Goal: Transaction & Acquisition: Purchase product/service

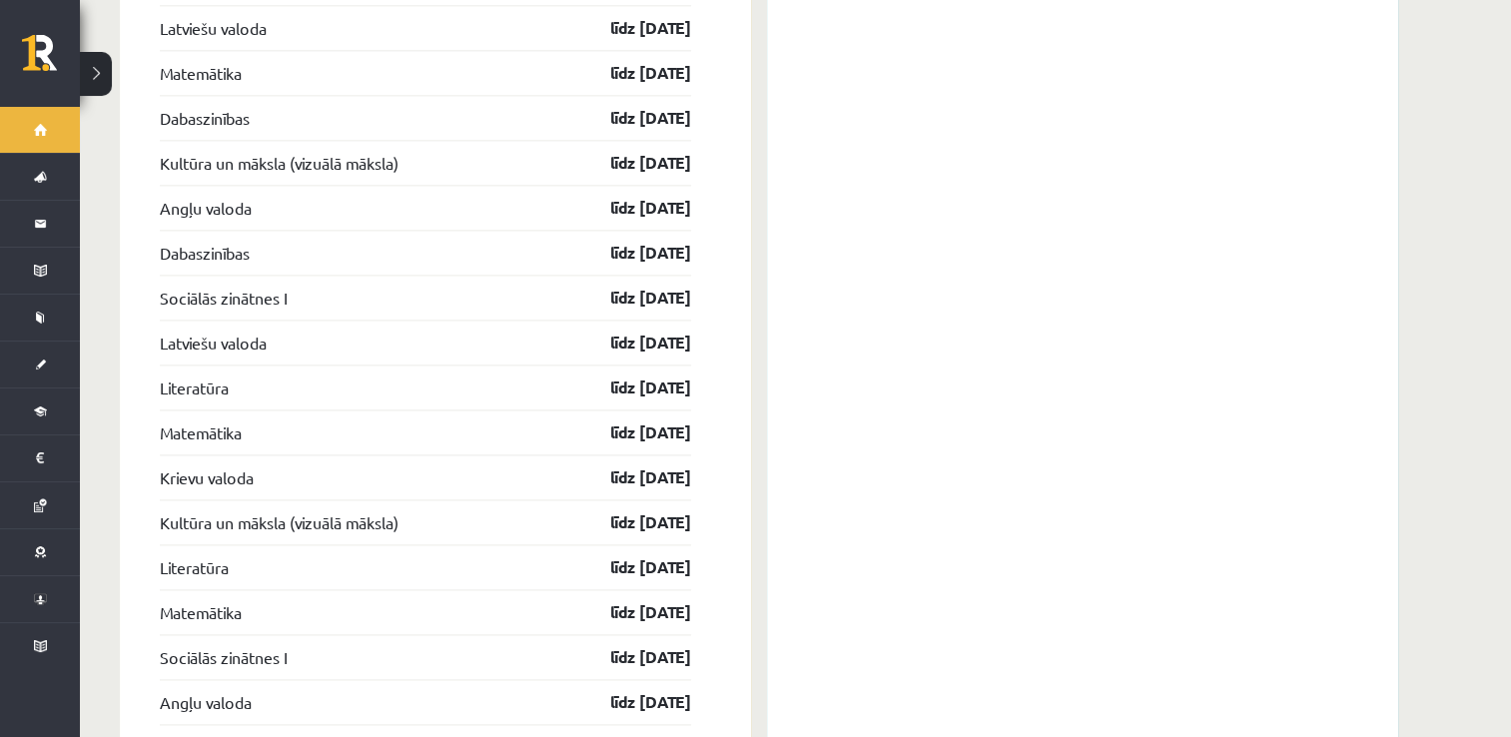
scroll to position [2863, 0]
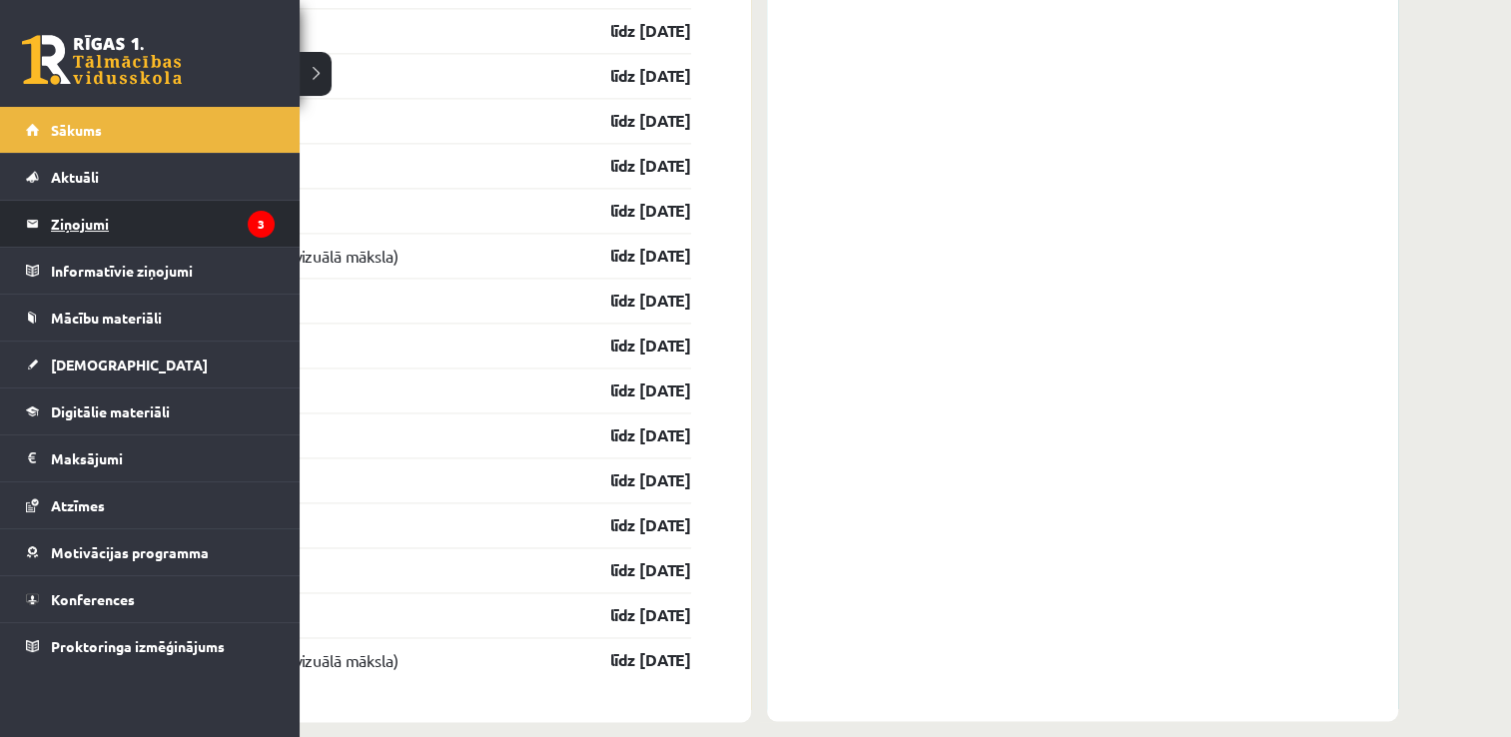
click at [68, 218] on legend "Ziņojumi 3" at bounding box center [163, 224] width 224 height 46
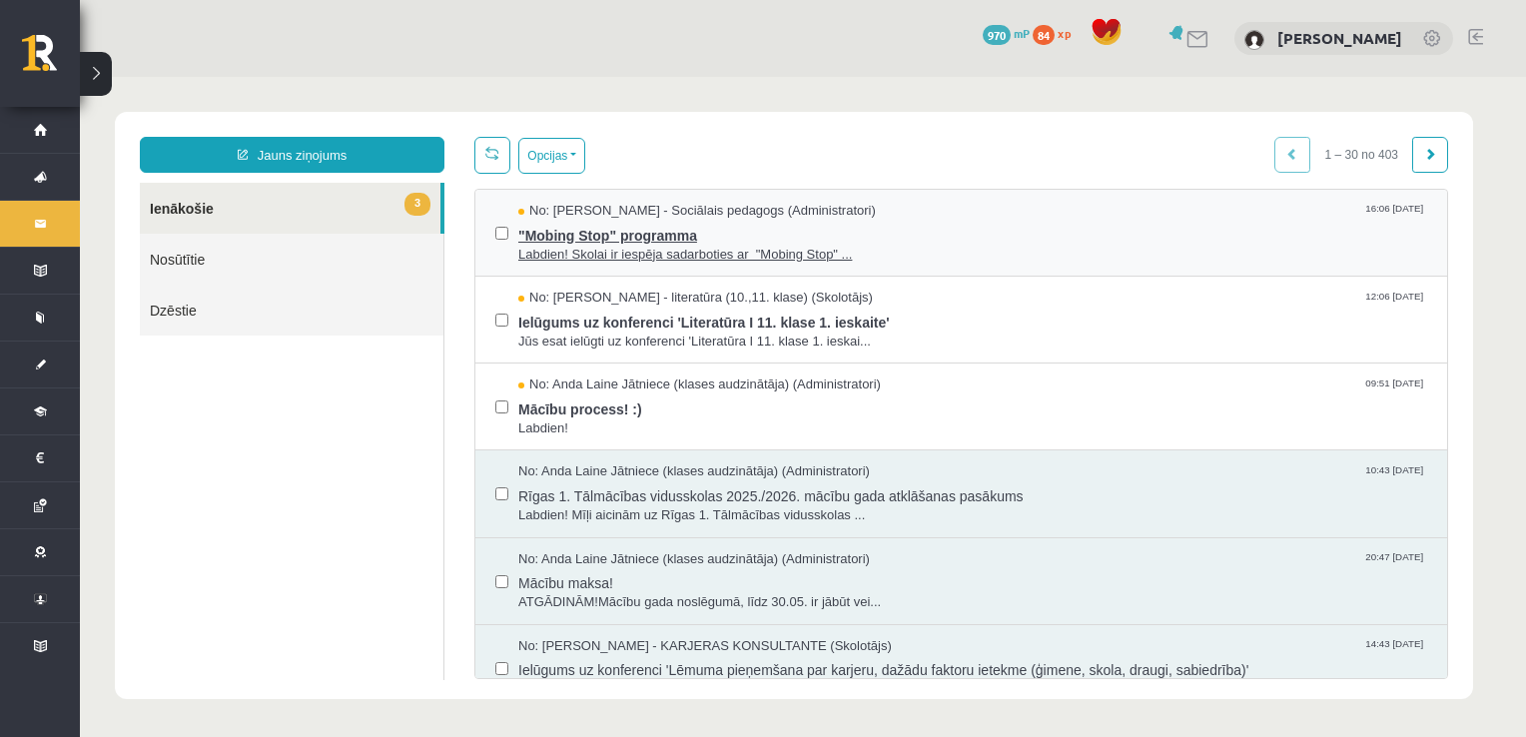
click at [704, 222] on span ""Mobing Stop" programma" at bounding box center [972, 233] width 909 height 25
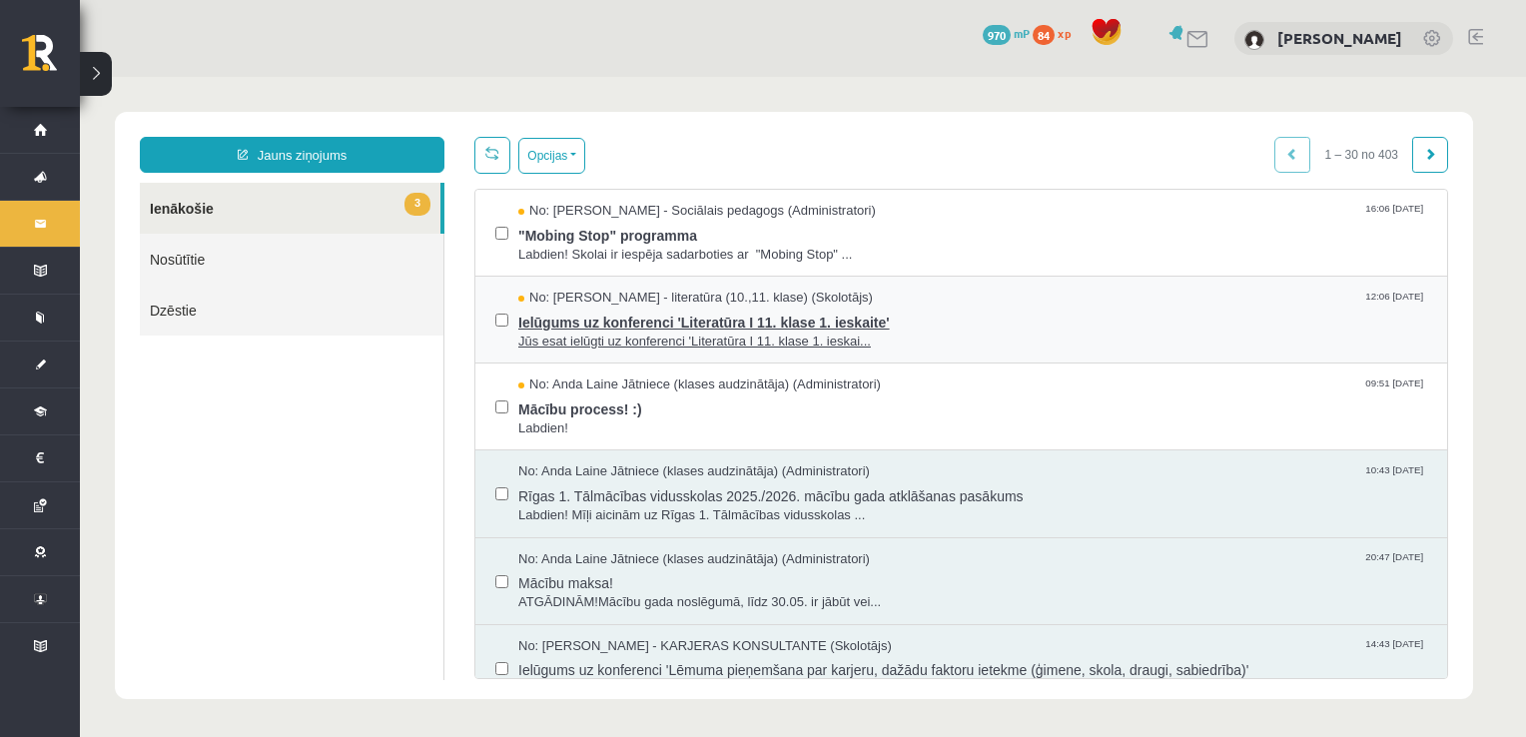
click at [561, 318] on span "Ielūgums uz konferenci 'Literatūra I 11. klase 1. ieskaite'" at bounding box center [972, 320] width 909 height 25
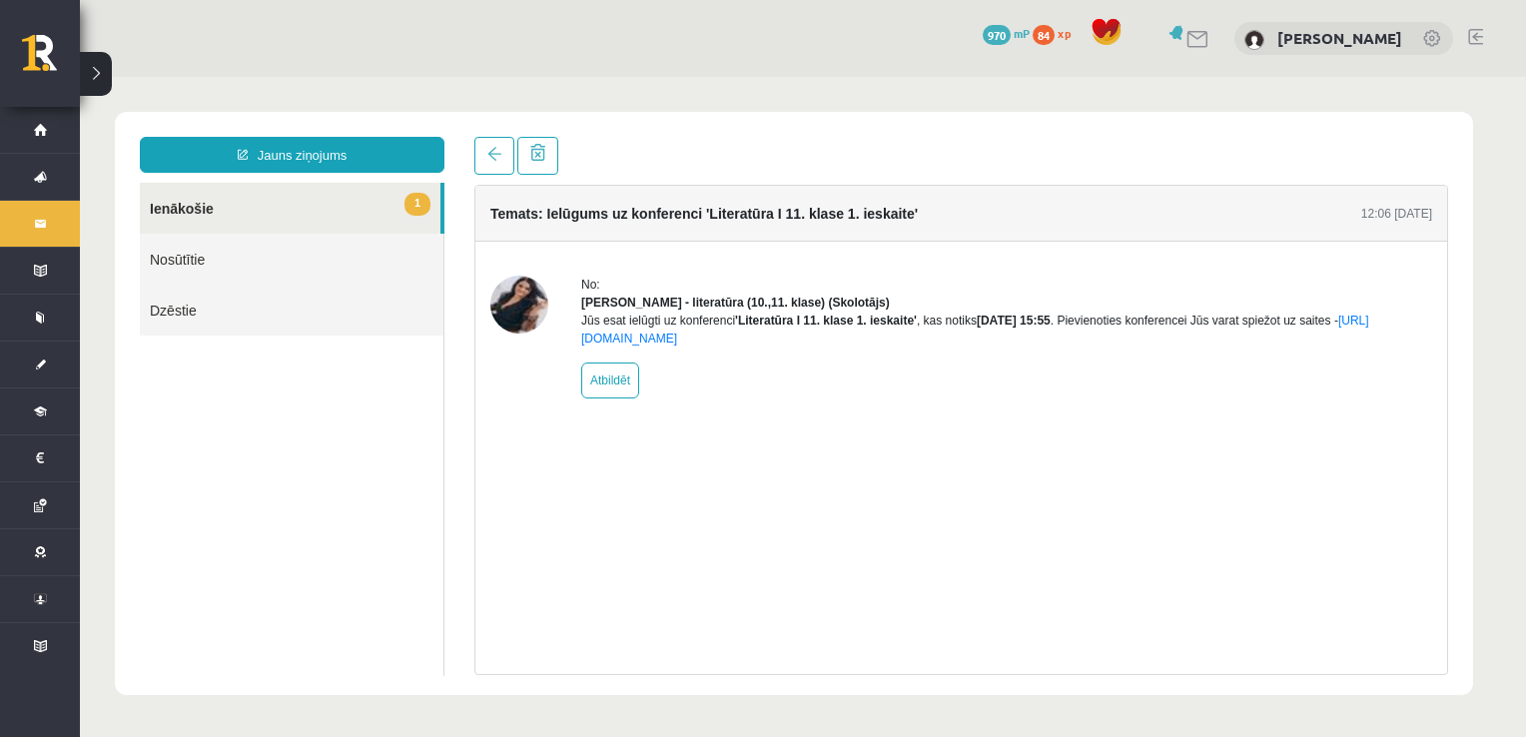
click at [507, 297] on img at bounding box center [519, 305] width 58 height 58
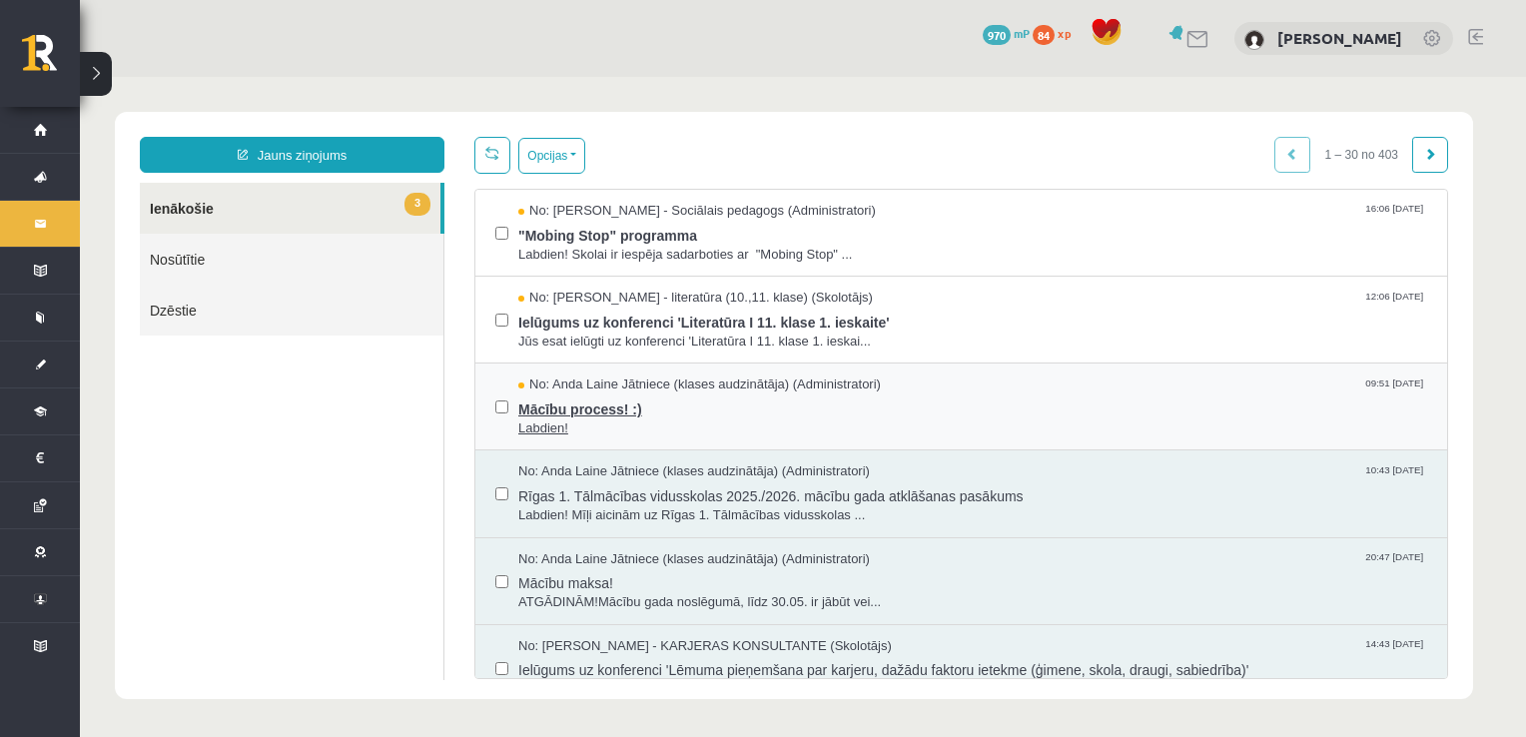
click at [602, 381] on span "No: Anda Laine Jātniece (klases audzinātāja) (Administratori)" at bounding box center [699, 384] width 363 height 19
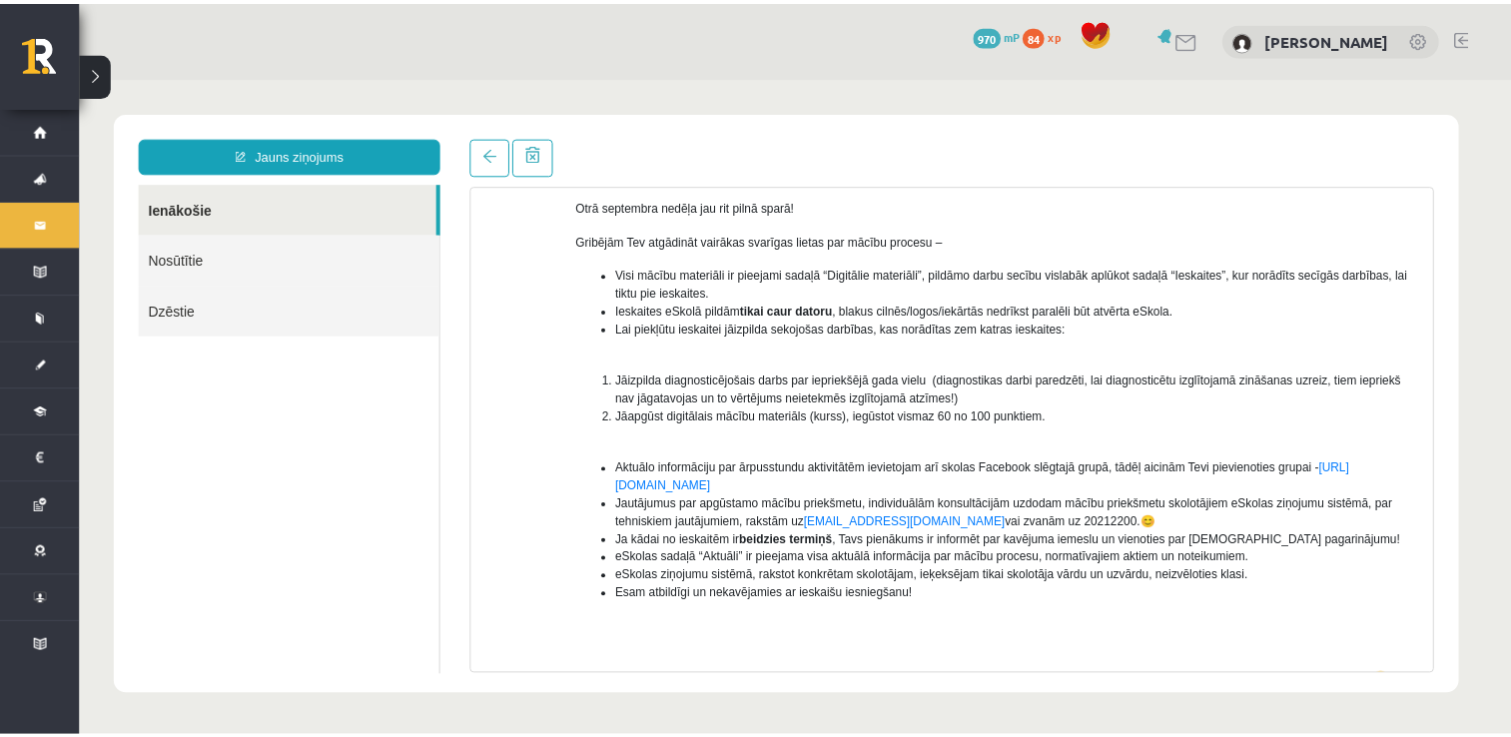
scroll to position [200, 0]
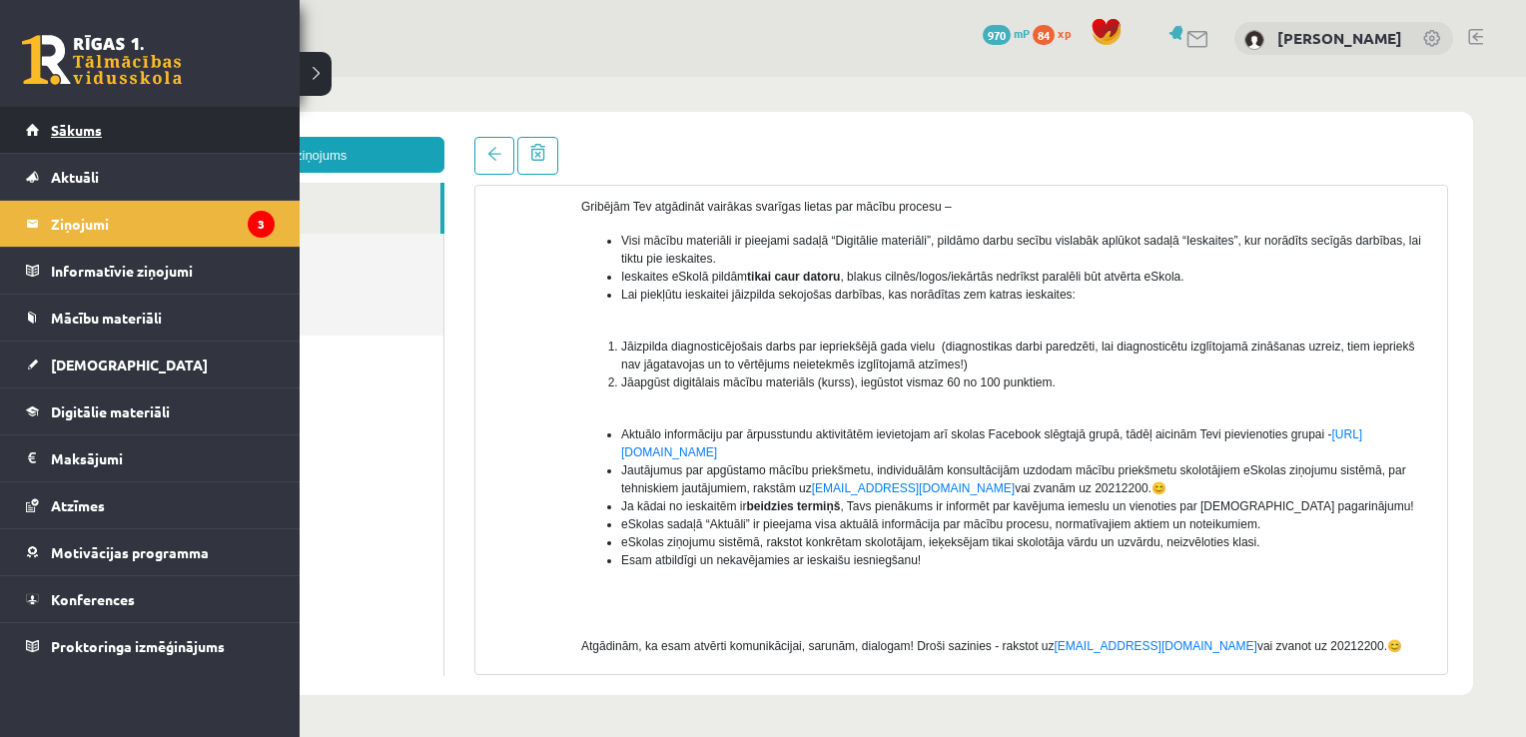
click at [76, 138] on link "Sākums" at bounding box center [150, 130] width 249 height 46
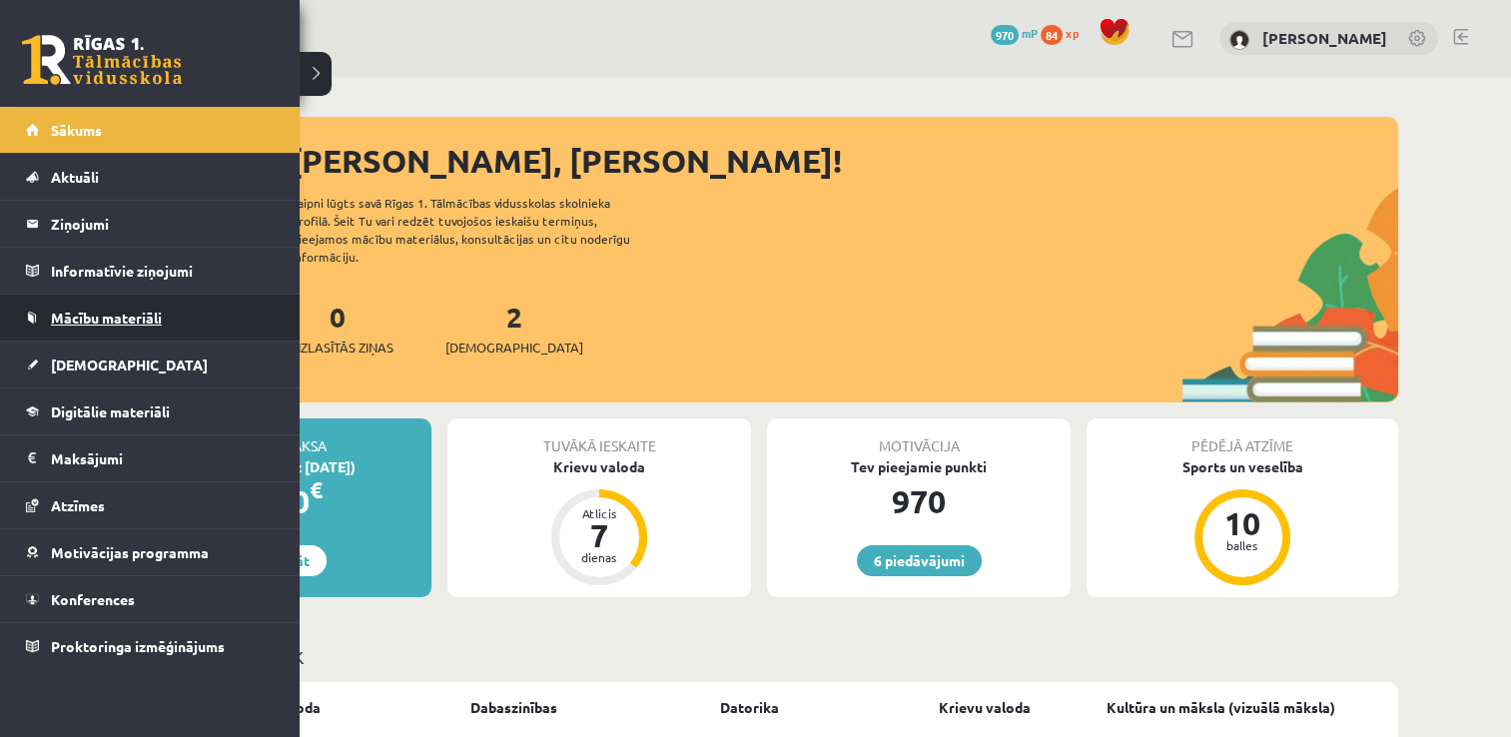
click at [101, 319] on span "Mācību materiāli" at bounding box center [106, 318] width 111 height 18
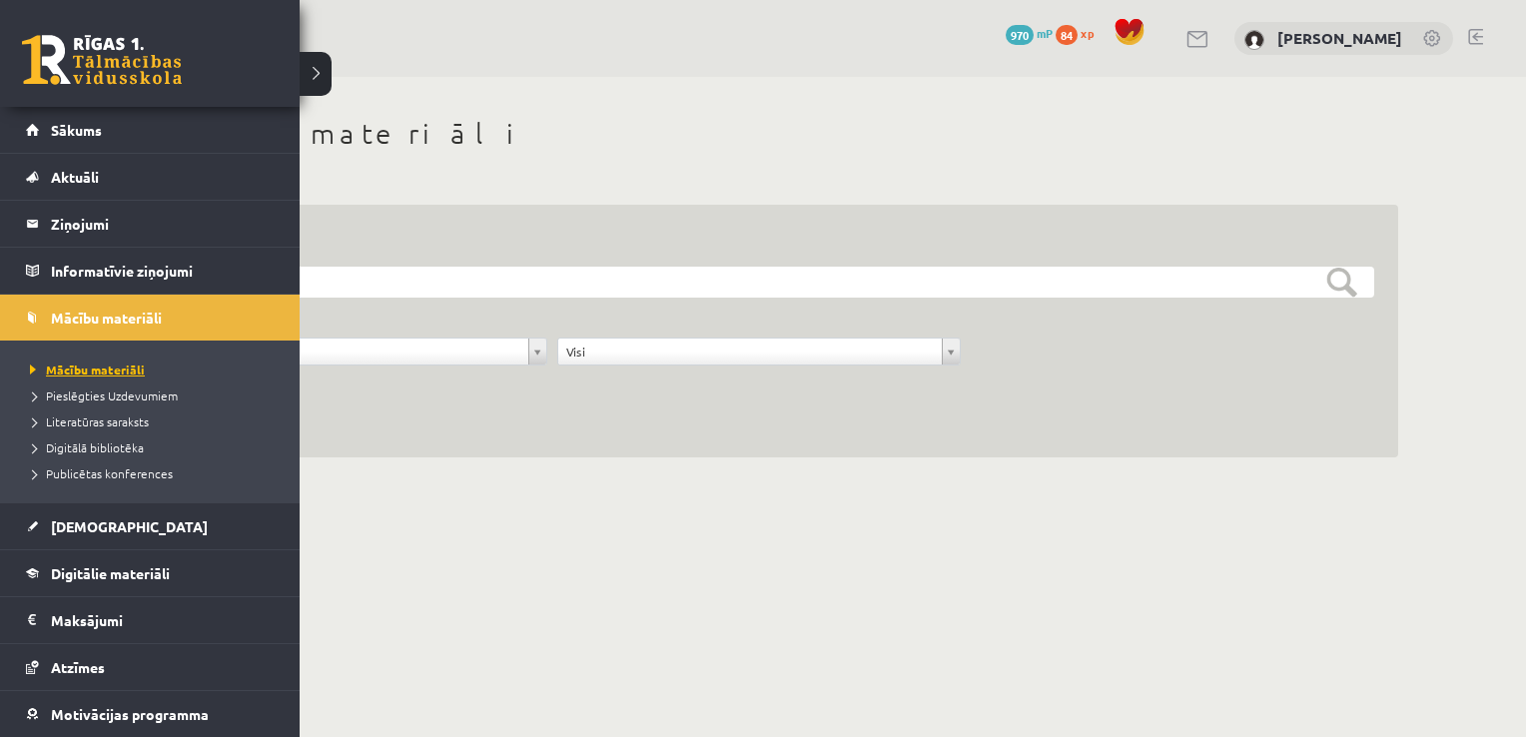
click at [109, 371] on span "Mācību materiāli" at bounding box center [85, 370] width 120 height 16
click at [87, 127] on span "Sākums" at bounding box center [76, 130] width 51 height 18
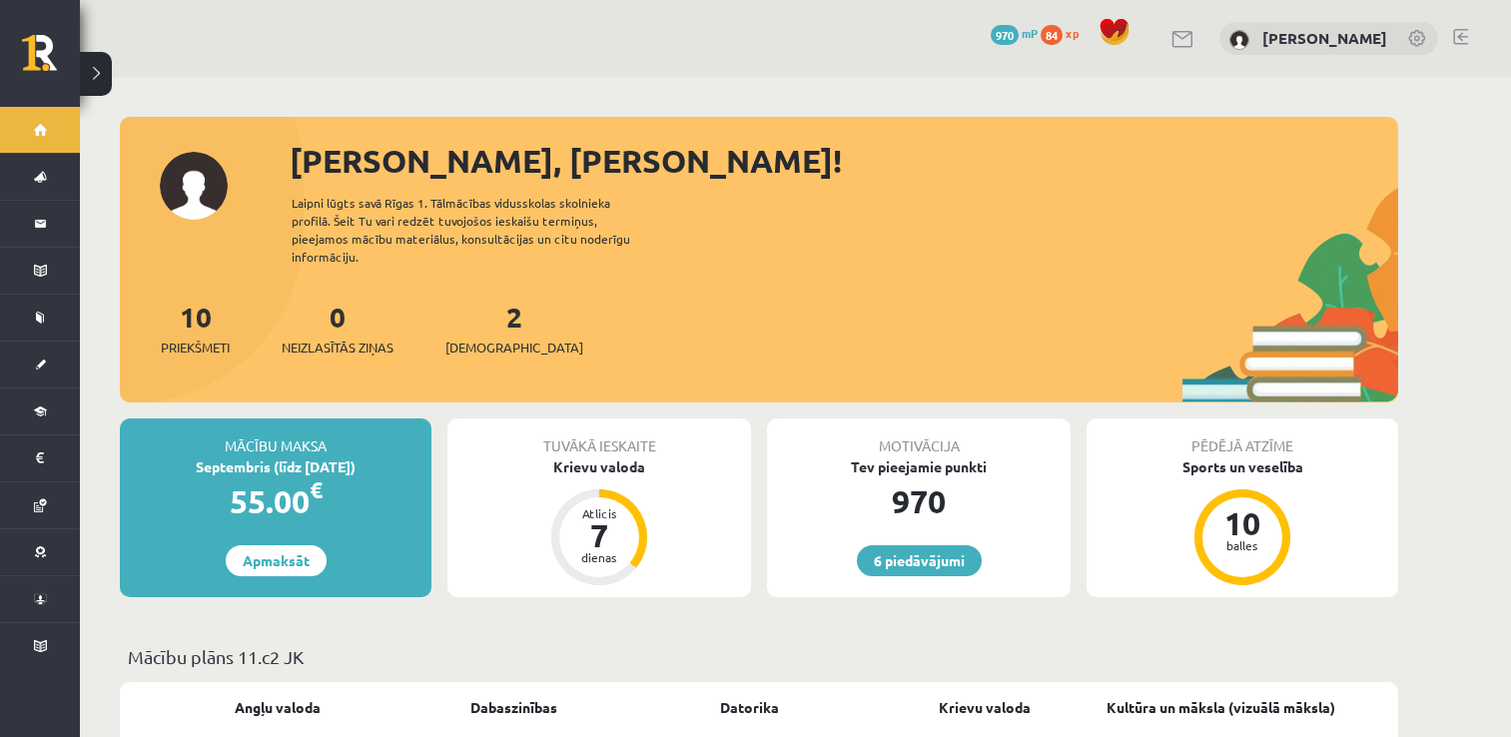
scroll to position [499, 0]
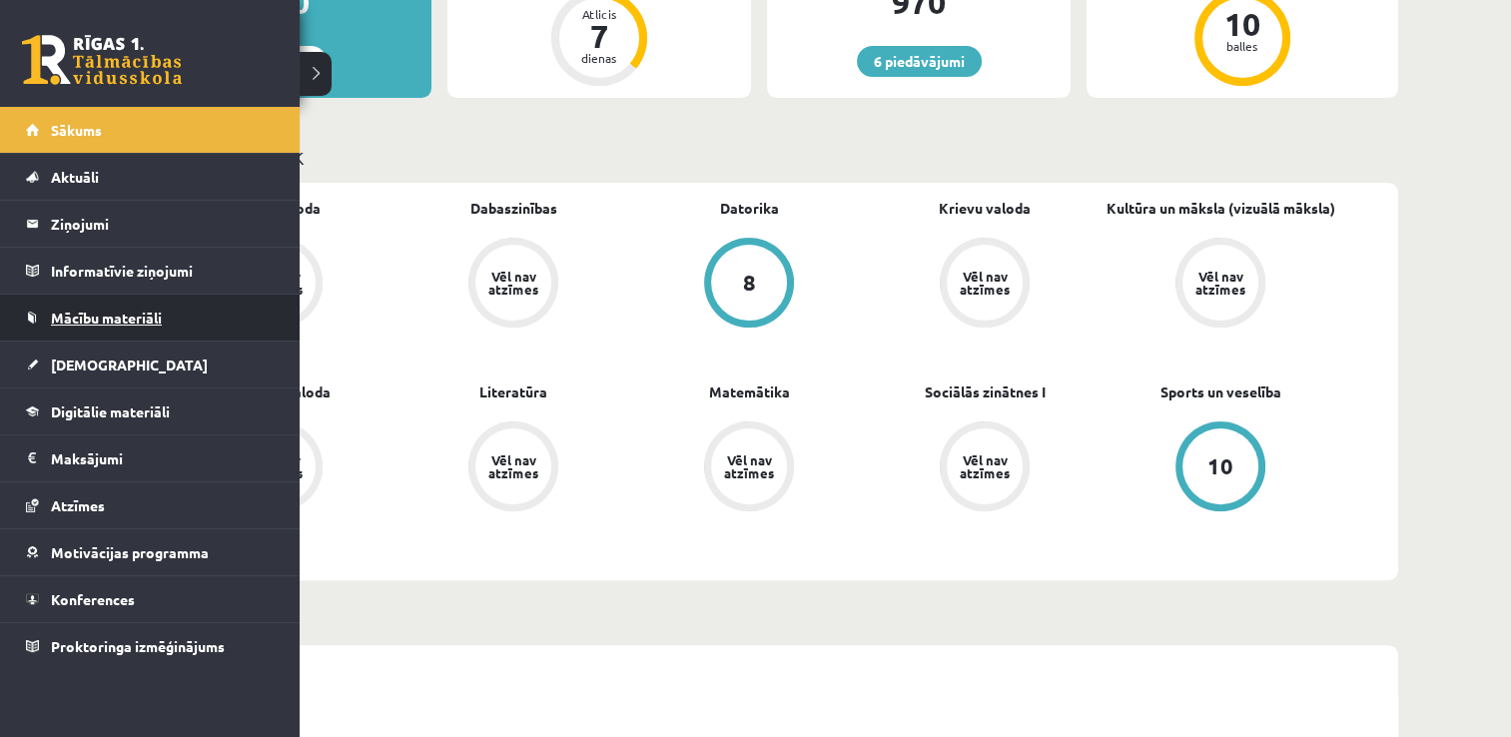
click at [104, 327] on link "Mācību materiāli" at bounding box center [150, 318] width 249 height 46
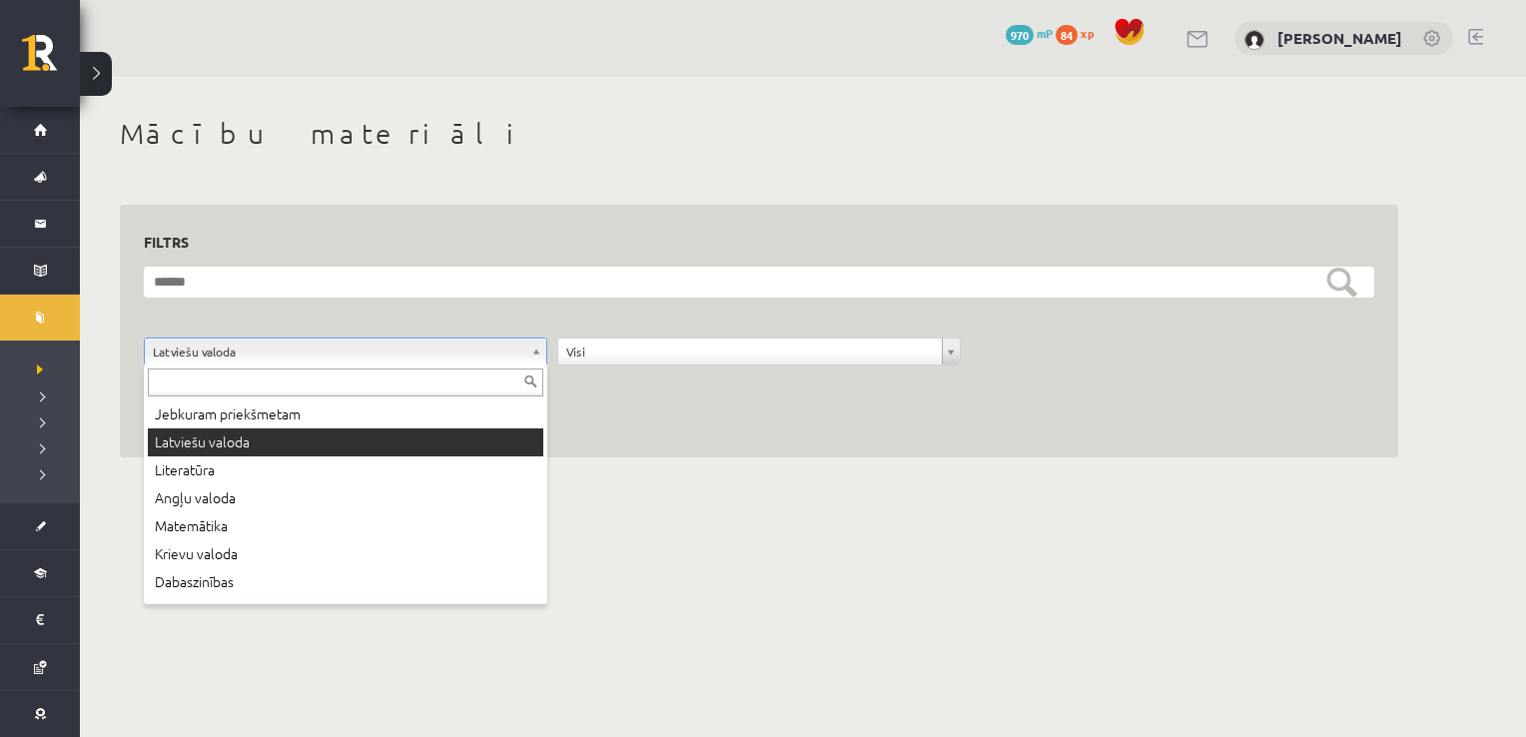
drag, startPoint x: 295, startPoint y: 348, endPoint x: 287, endPoint y: 361, distance: 15.2
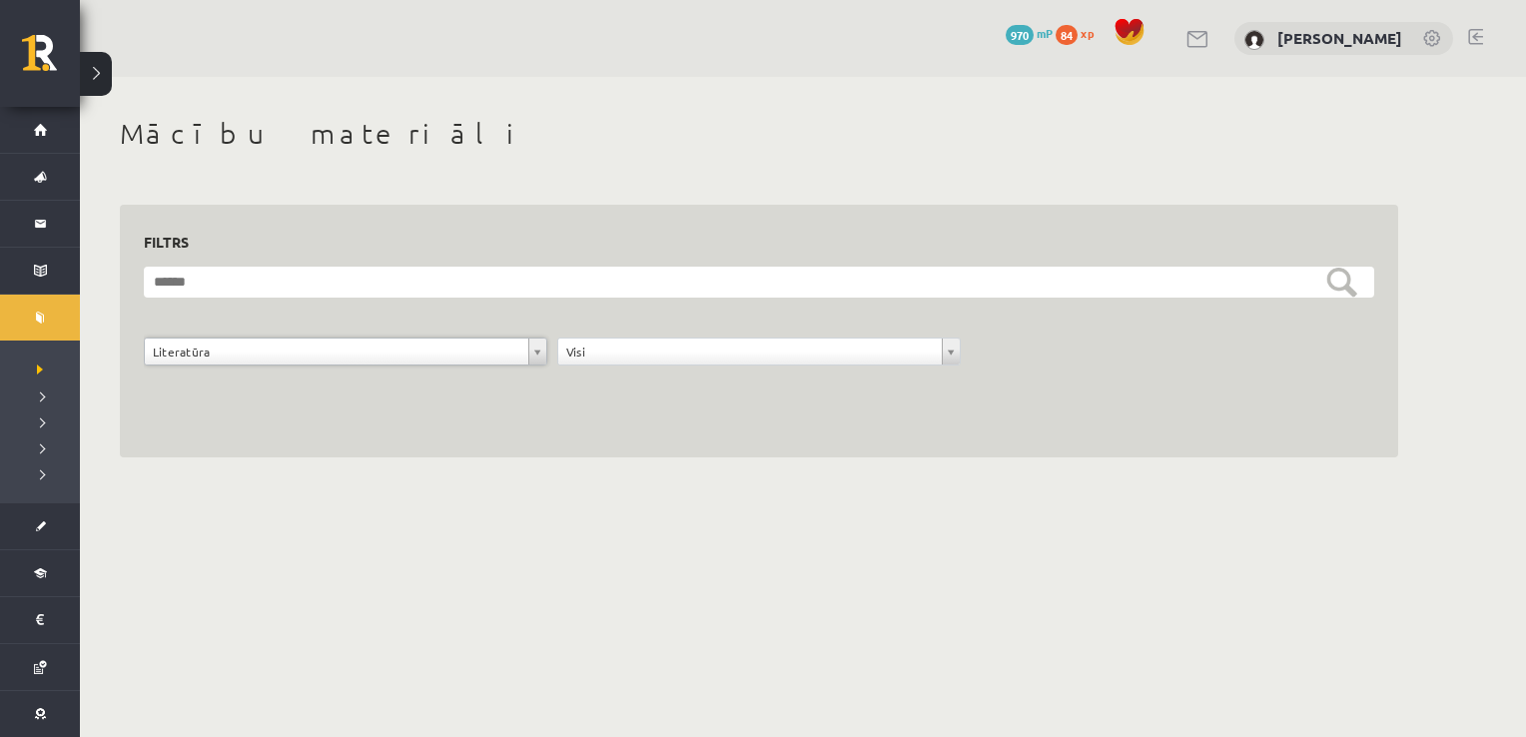
drag, startPoint x: 266, startPoint y: 353, endPoint x: 256, endPoint y: 377, distance: 26.9
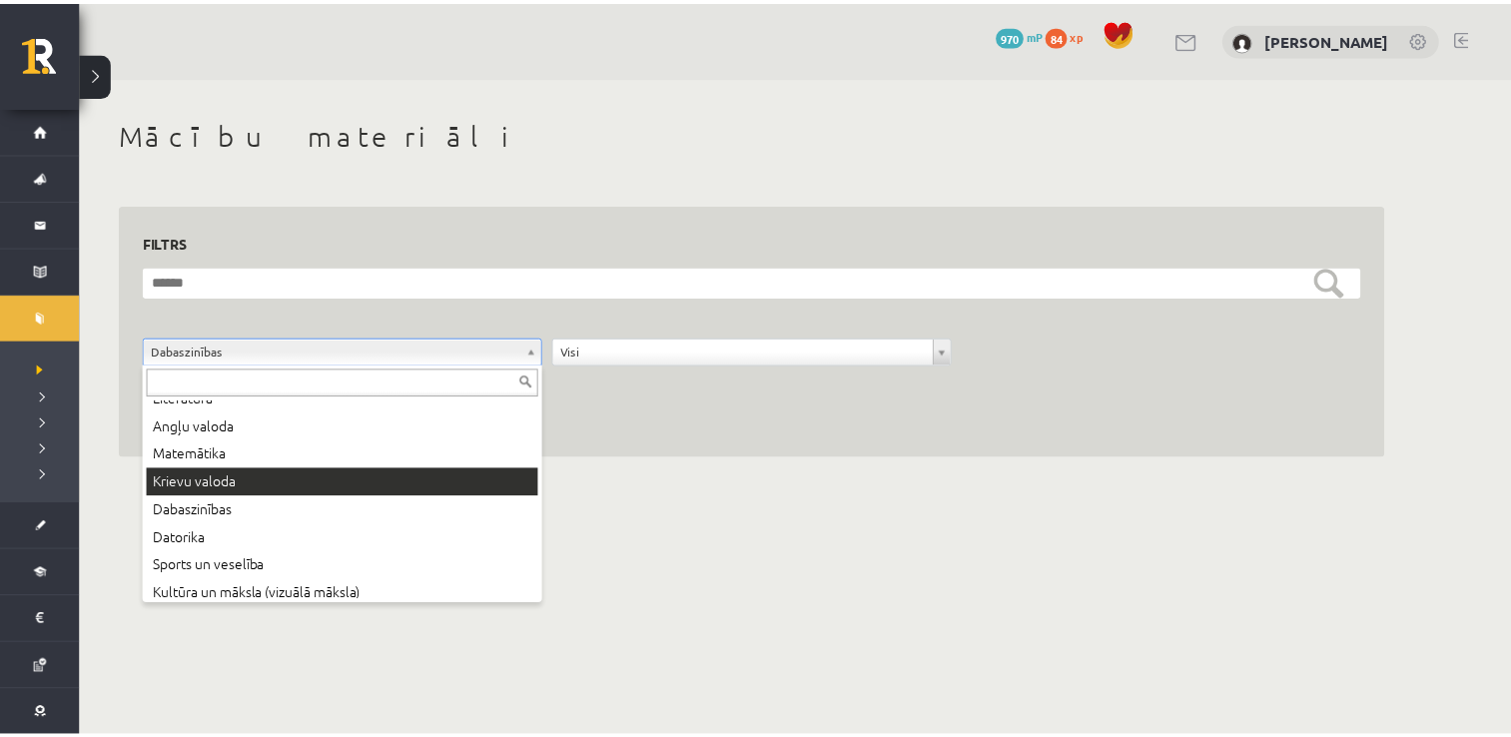
scroll to position [108, 0]
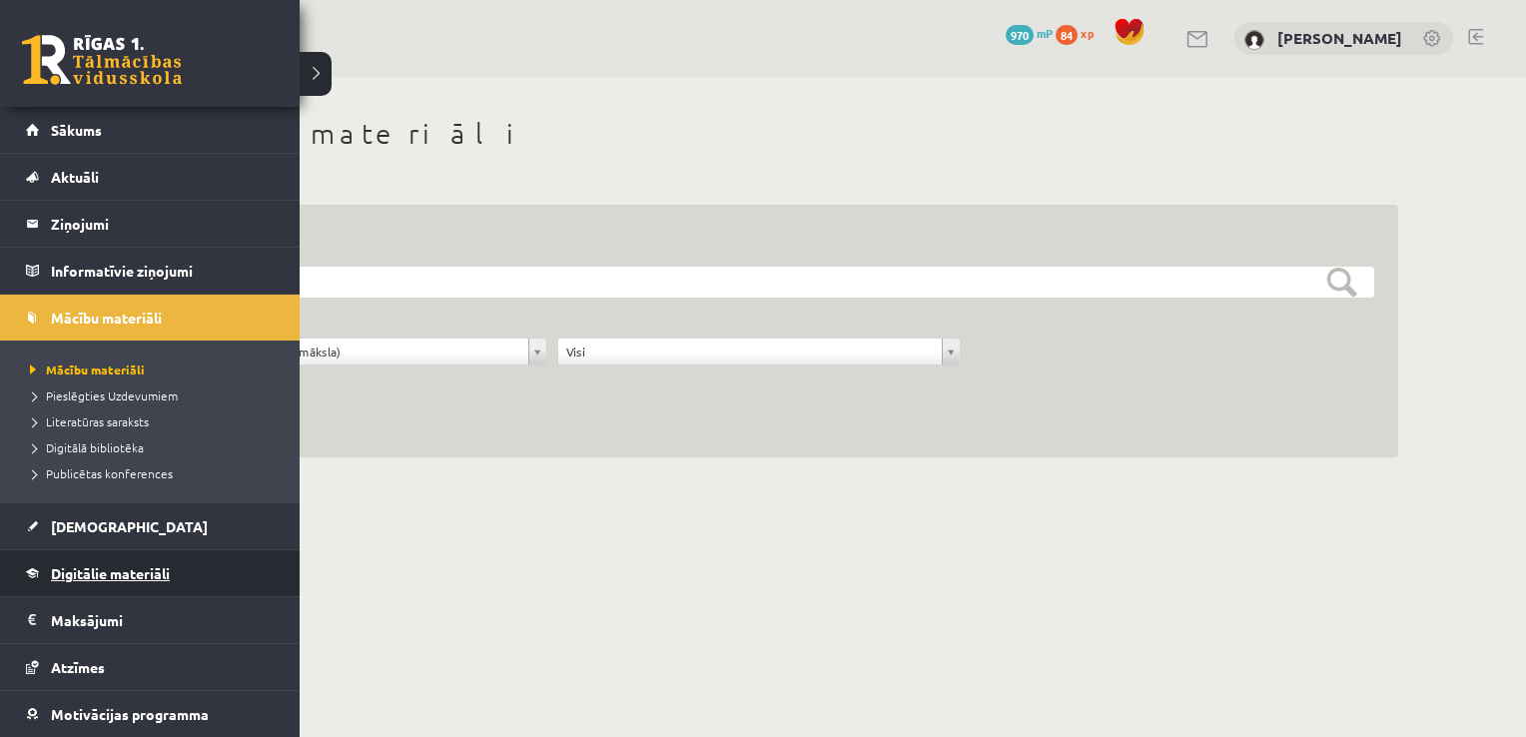
click at [81, 577] on span "Digitālie materiāli" at bounding box center [110, 573] width 119 height 18
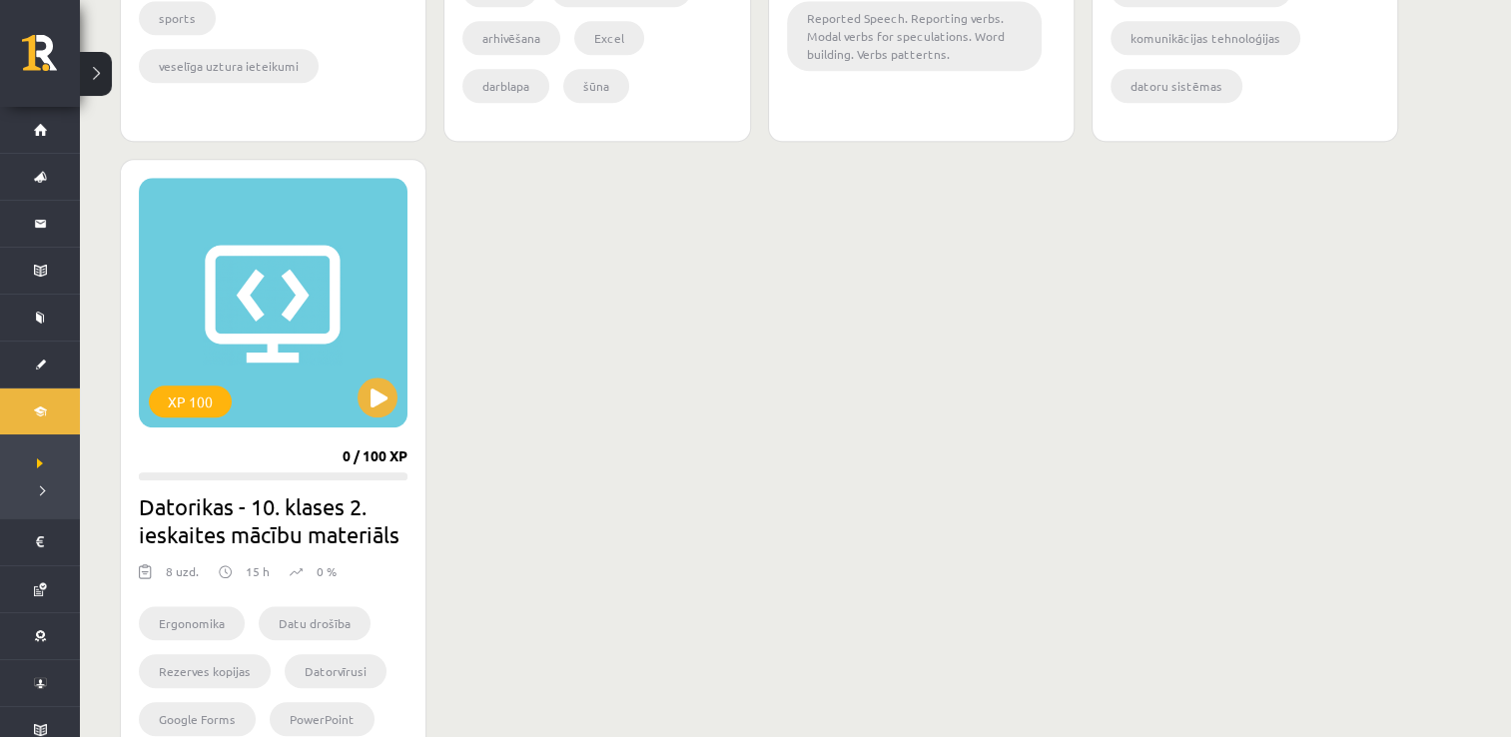
scroll to position [1698, 0]
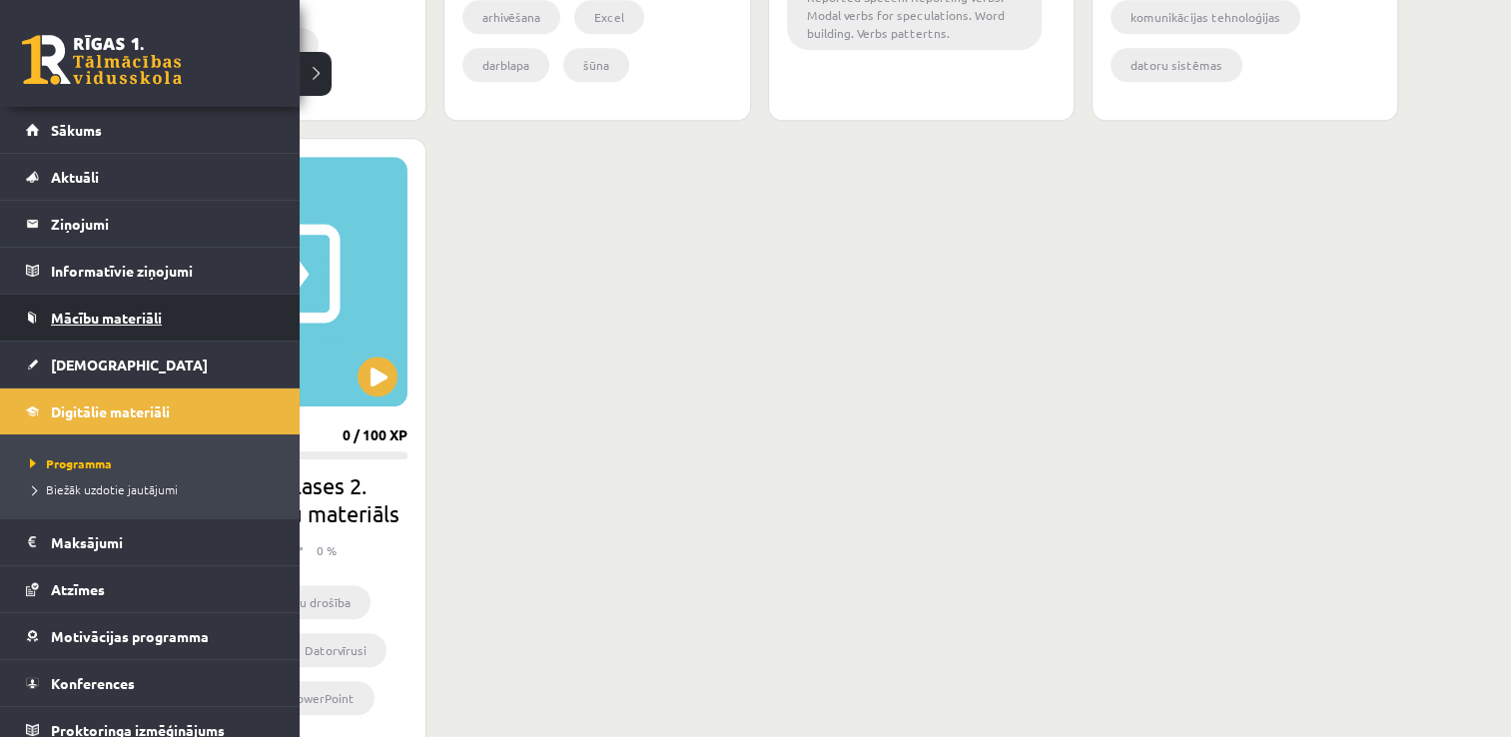
click at [131, 324] on span "Mācību materiāli" at bounding box center [106, 318] width 111 height 18
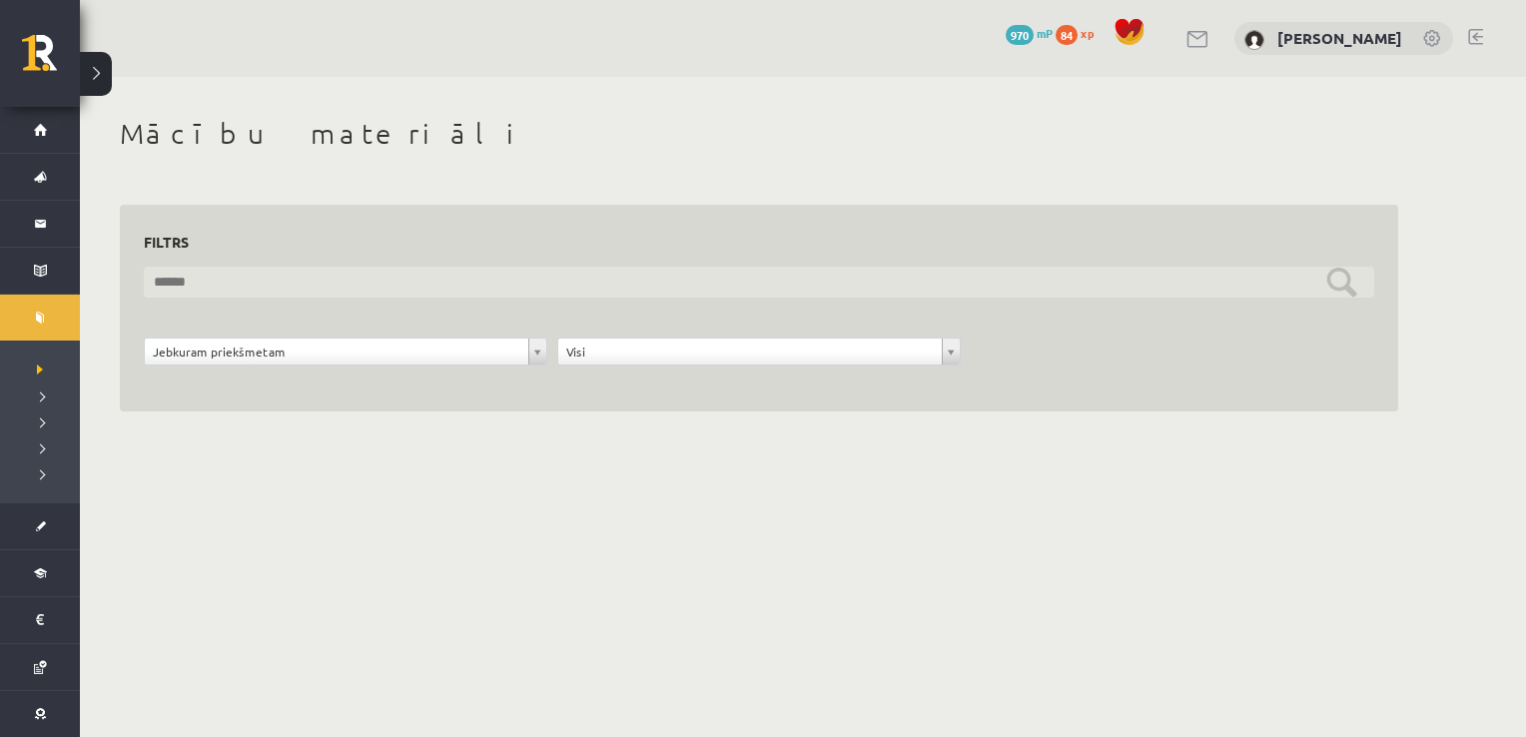
click at [255, 292] on input "text" at bounding box center [759, 282] width 1230 height 31
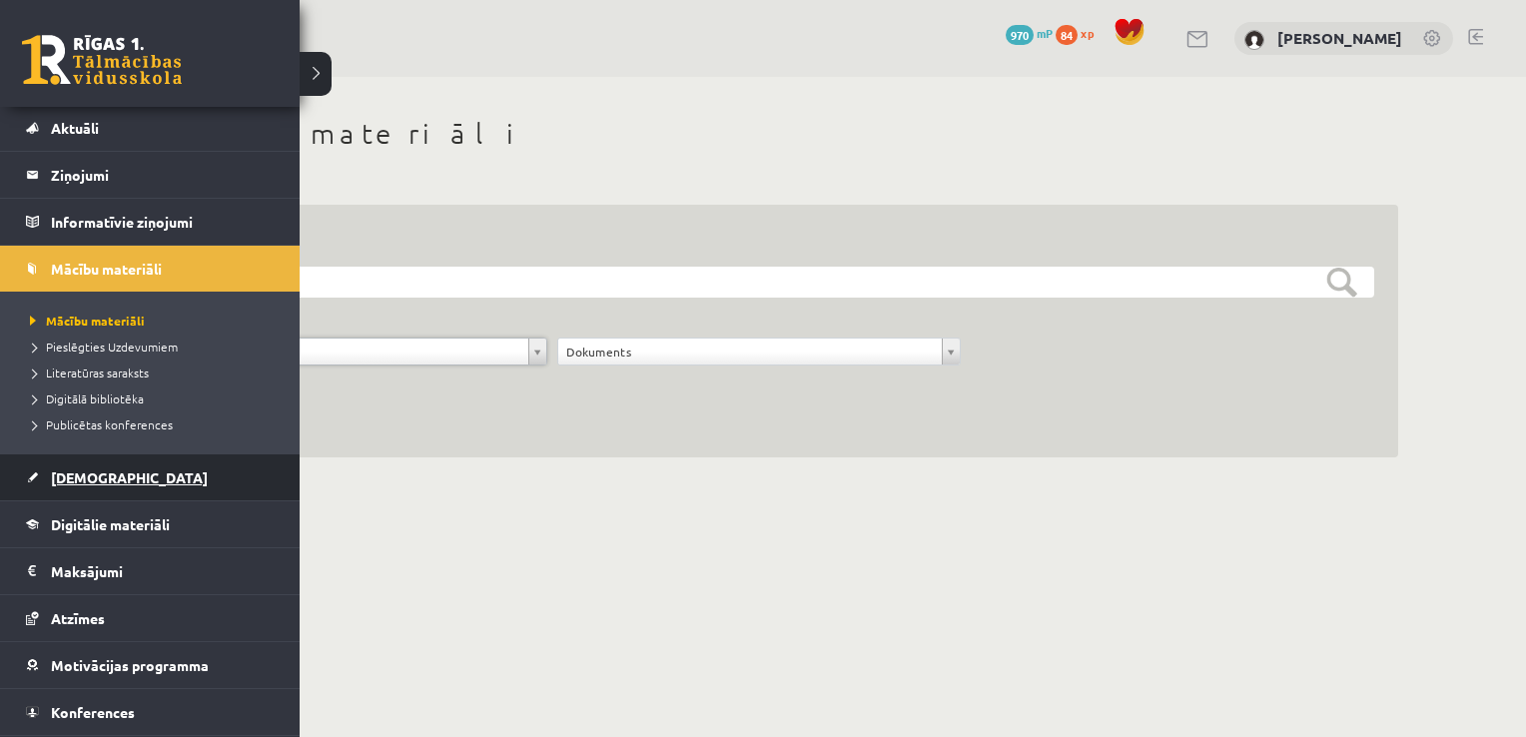
scroll to position [91, 0]
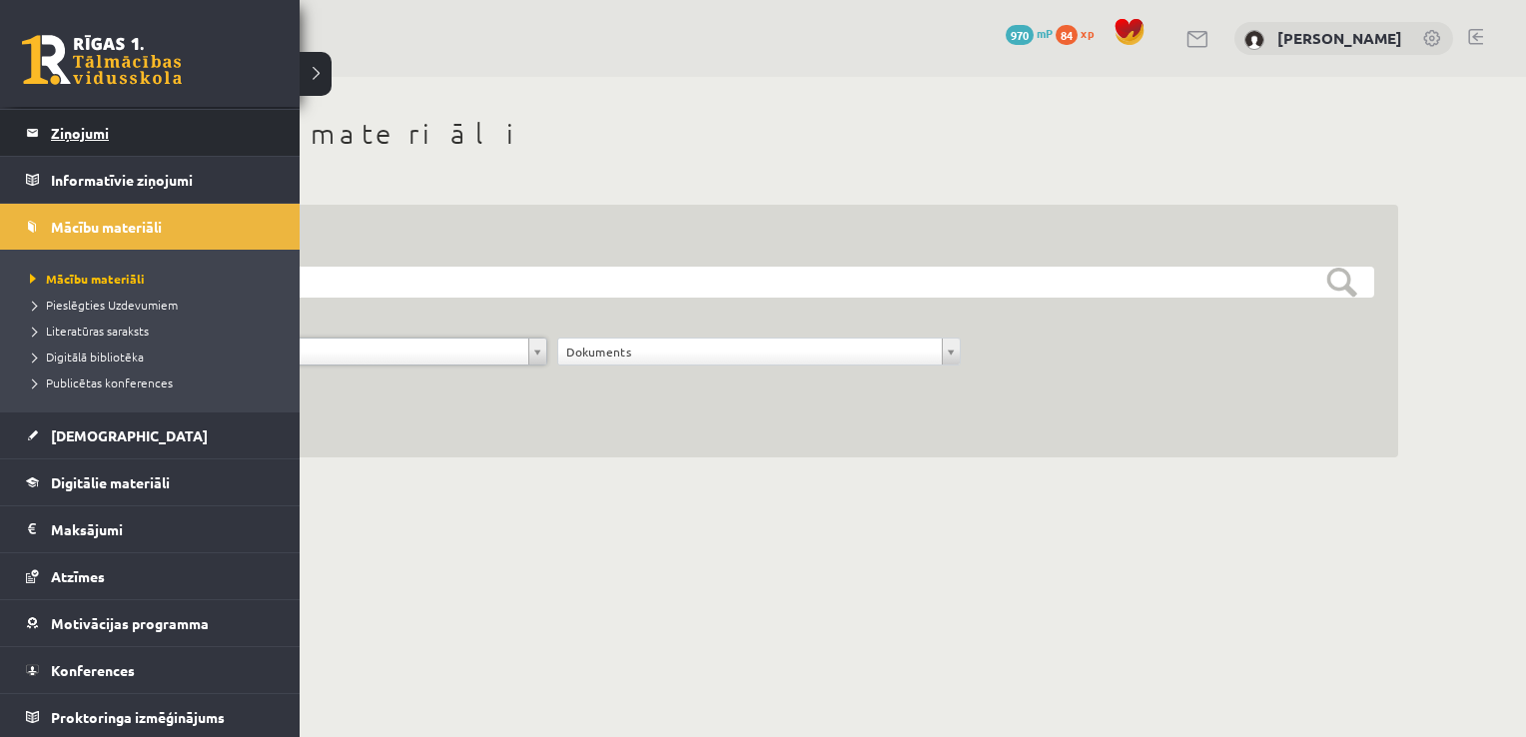
click at [86, 126] on legend "Ziņojumi 0" at bounding box center [163, 133] width 224 height 46
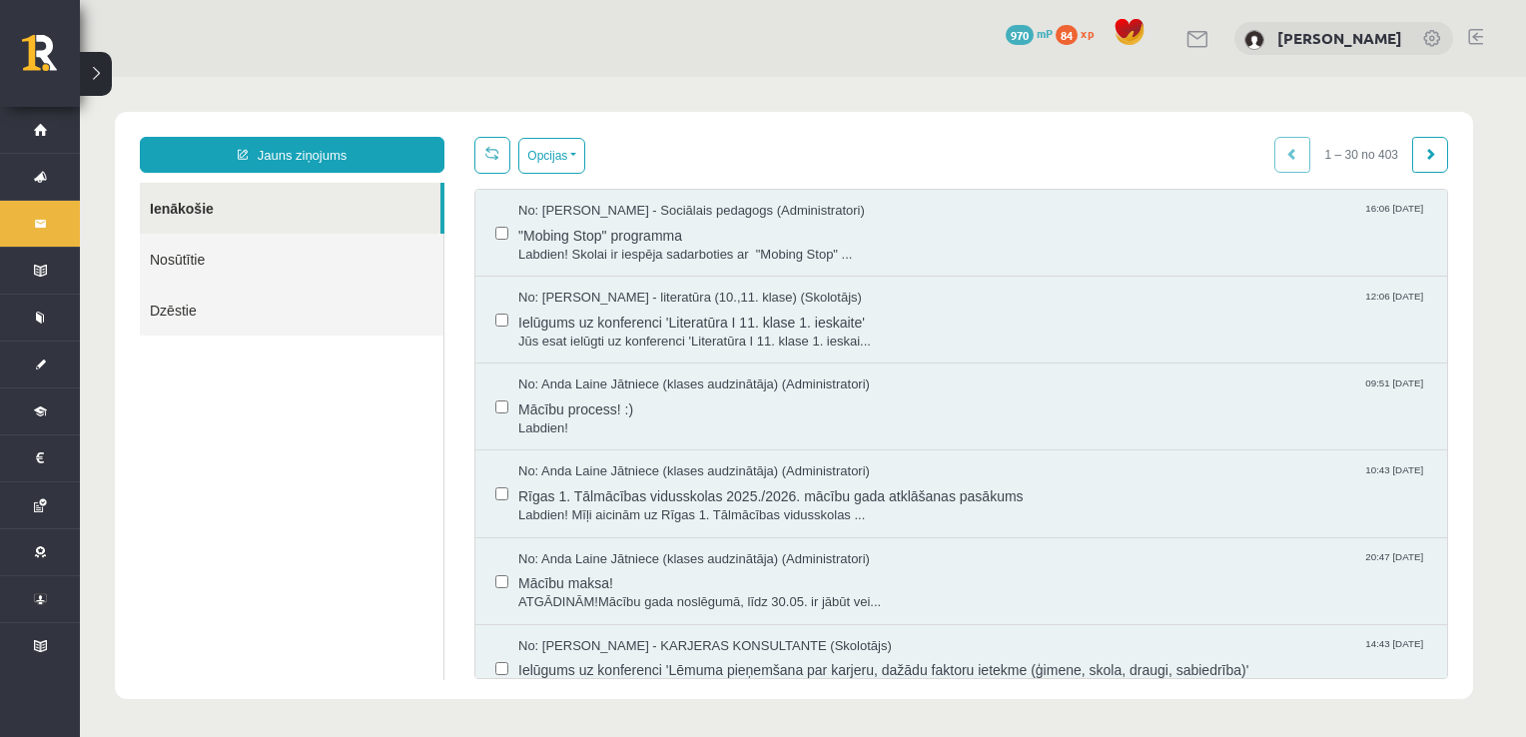
click at [200, 202] on link "Ienākošie" at bounding box center [290, 208] width 301 height 51
click at [568, 405] on span "Mācību process! :)" at bounding box center [972, 406] width 909 height 25
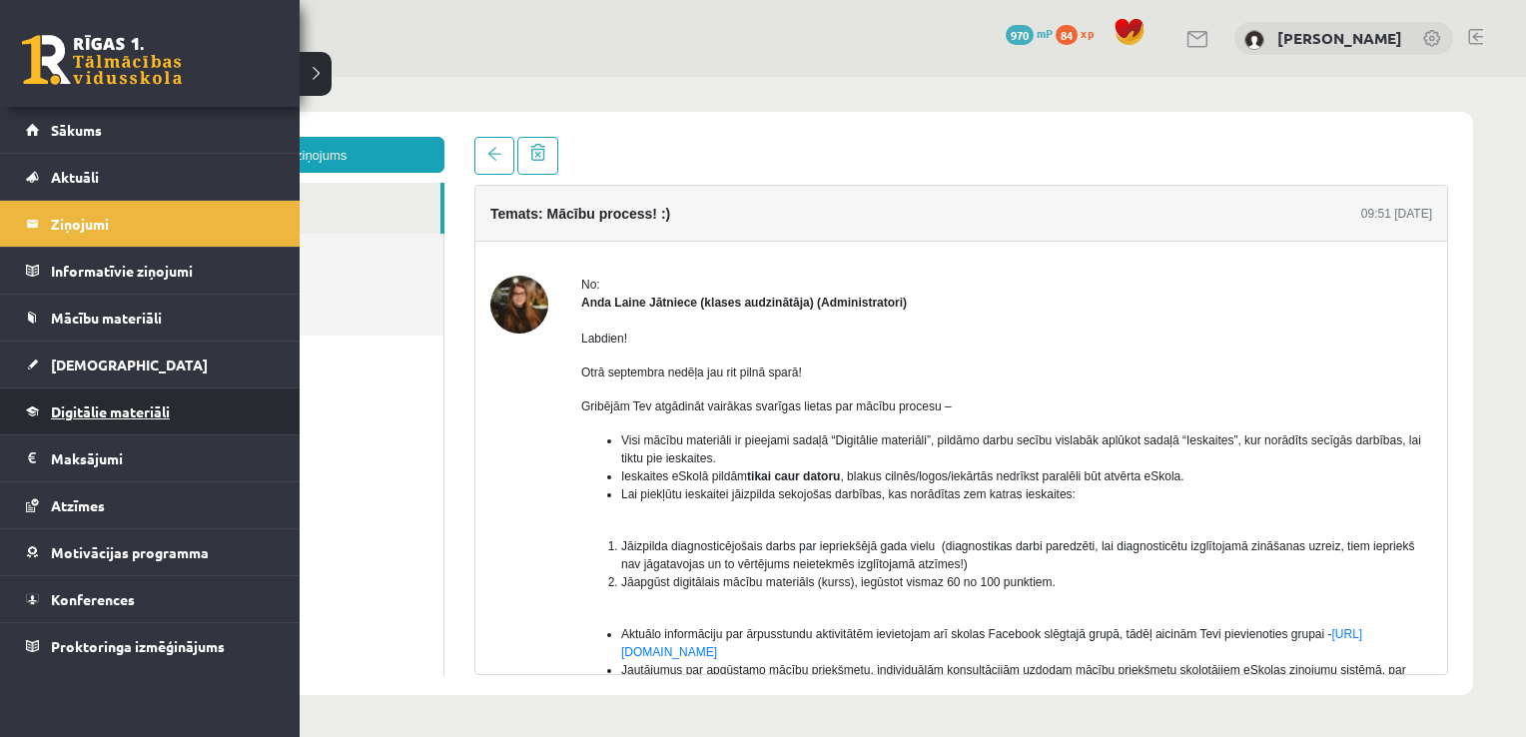
click at [88, 404] on span "Digitālie materiāli" at bounding box center [110, 411] width 119 height 18
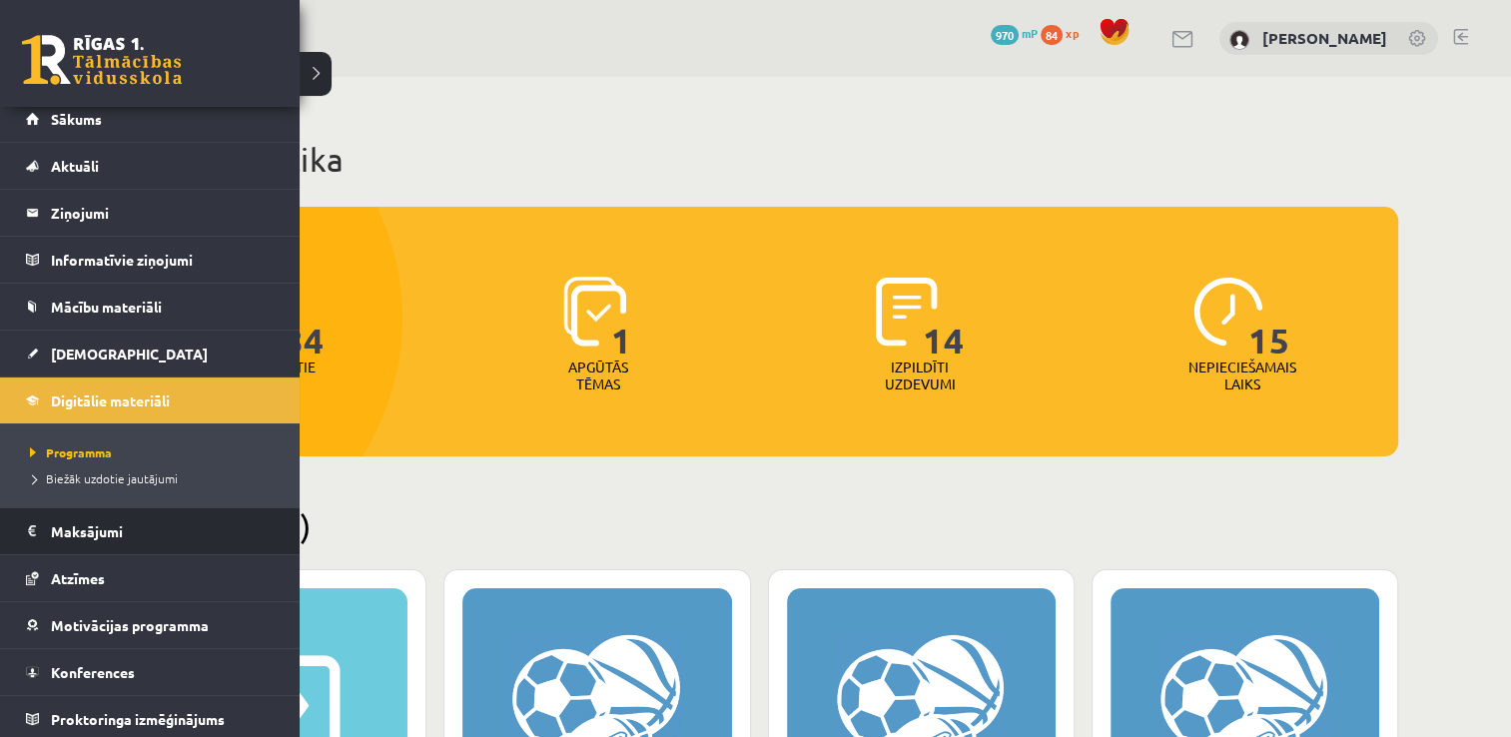
scroll to position [13, 0]
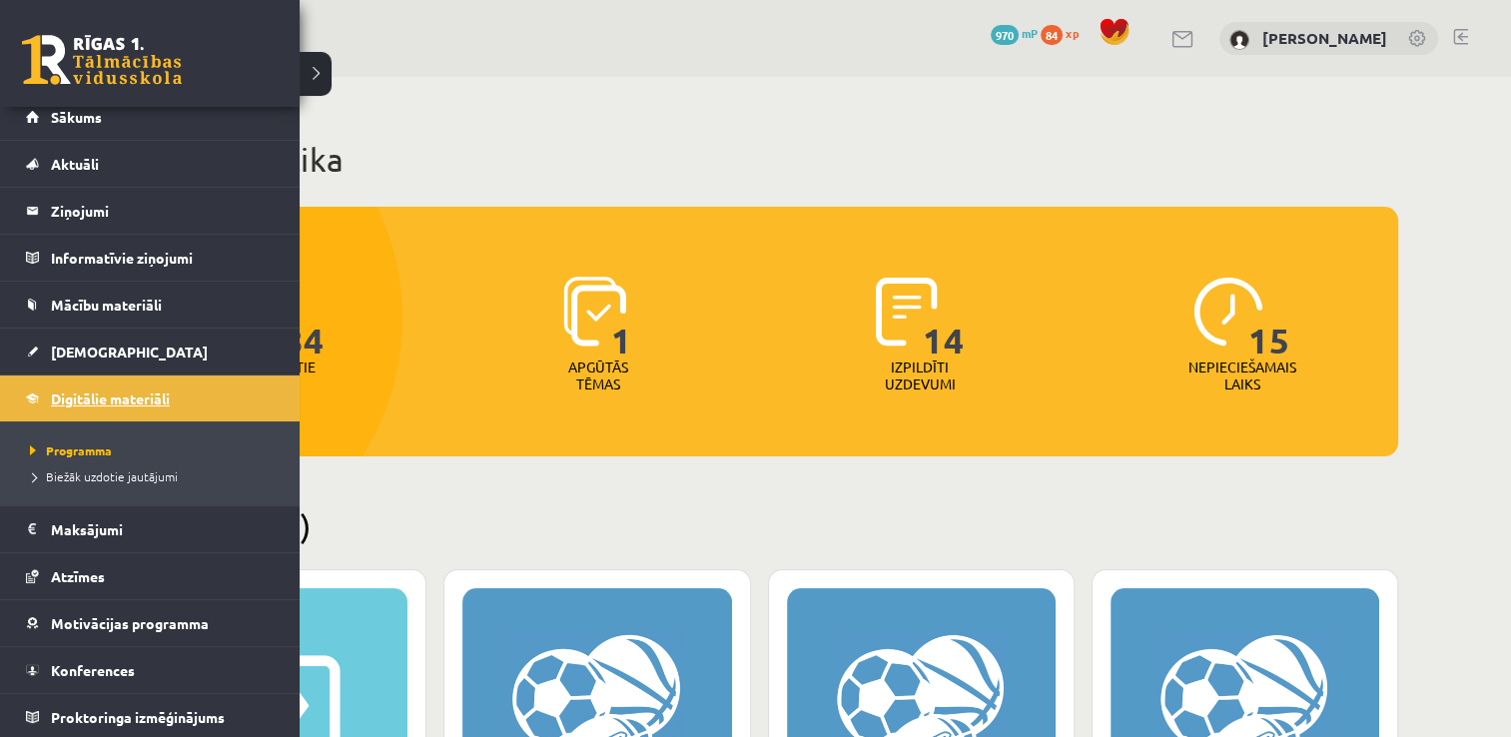
click at [107, 397] on span "Digitālie materiāli" at bounding box center [110, 398] width 119 height 18
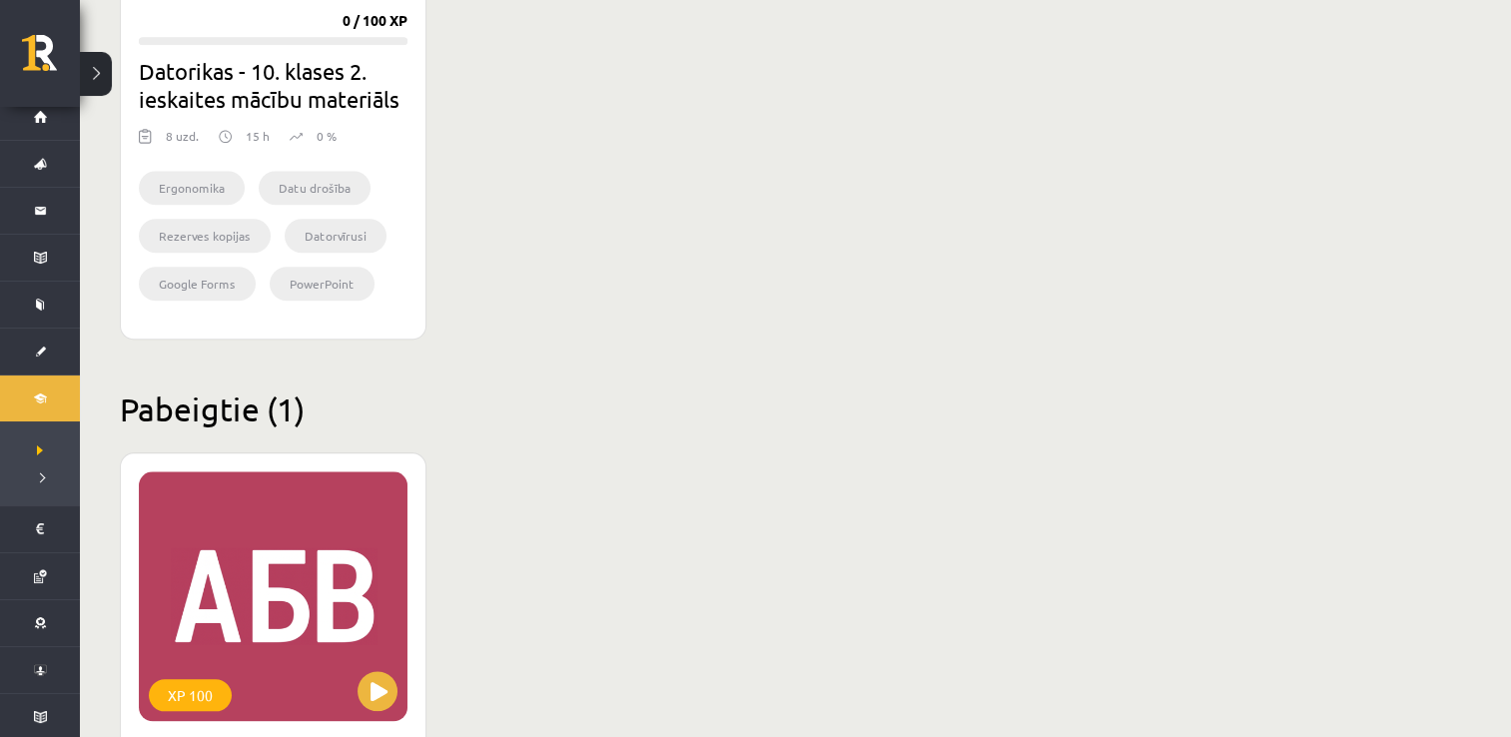
scroll to position [2109, 0]
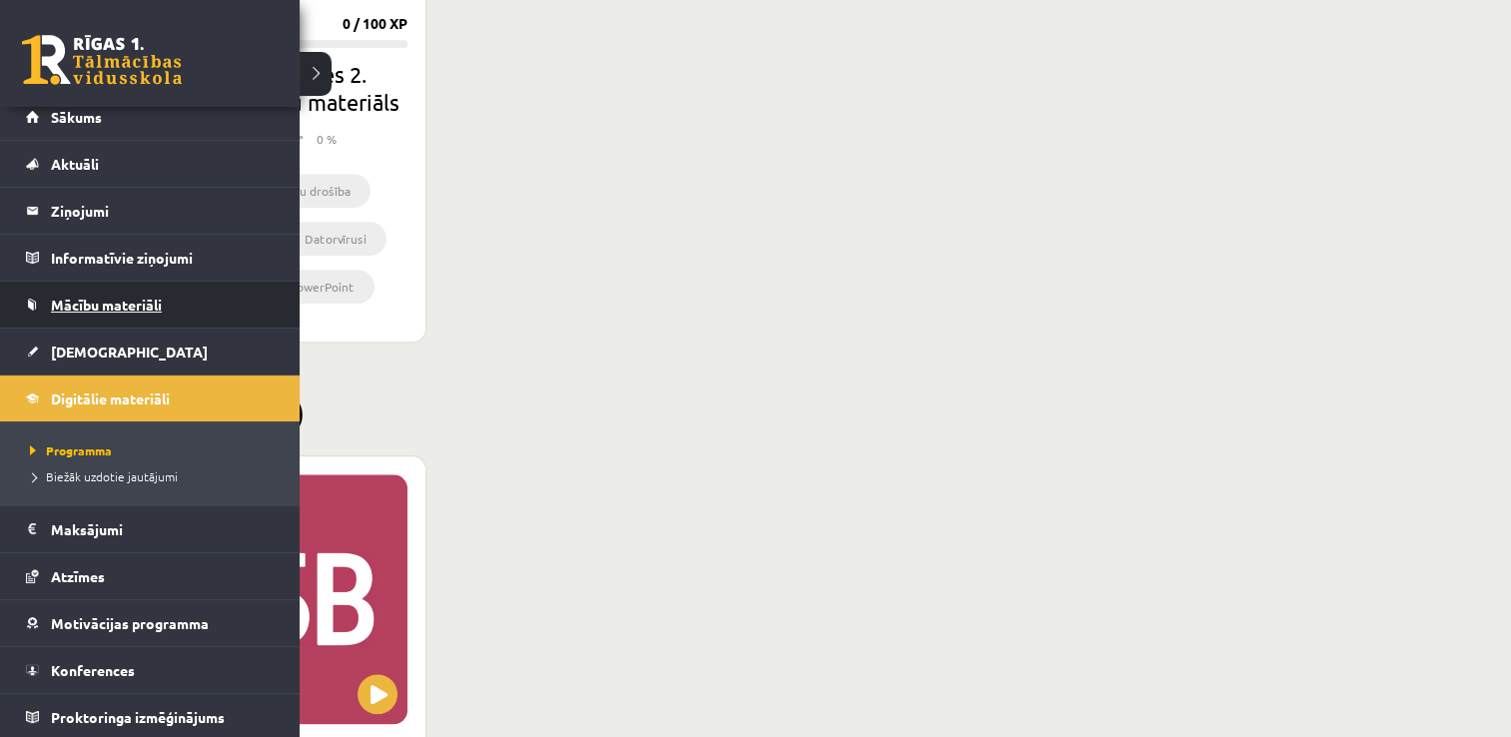
click at [109, 290] on link "Mācību materiāli" at bounding box center [150, 305] width 249 height 46
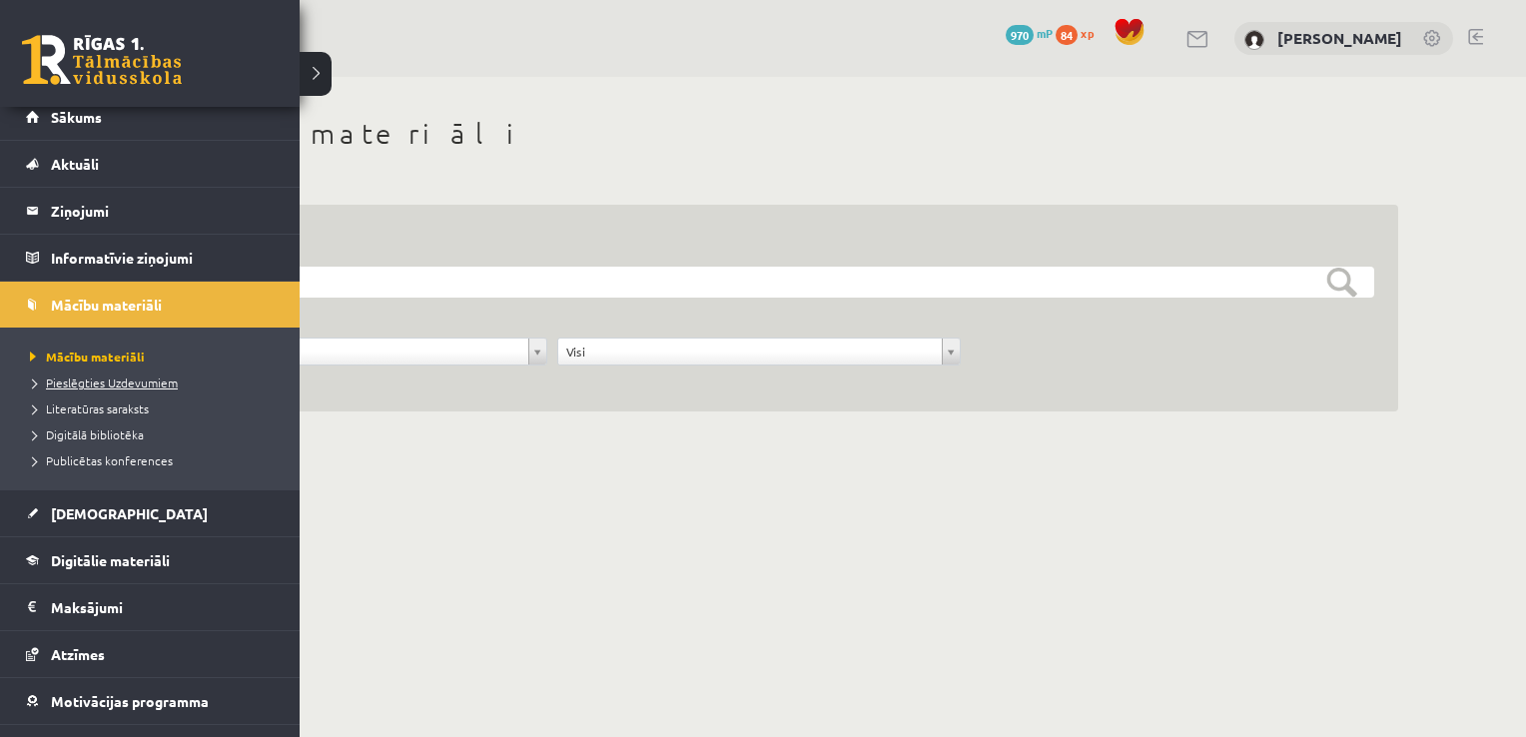
click at [159, 383] on span "Pieslēgties Uzdevumiem" at bounding box center [101, 382] width 153 height 16
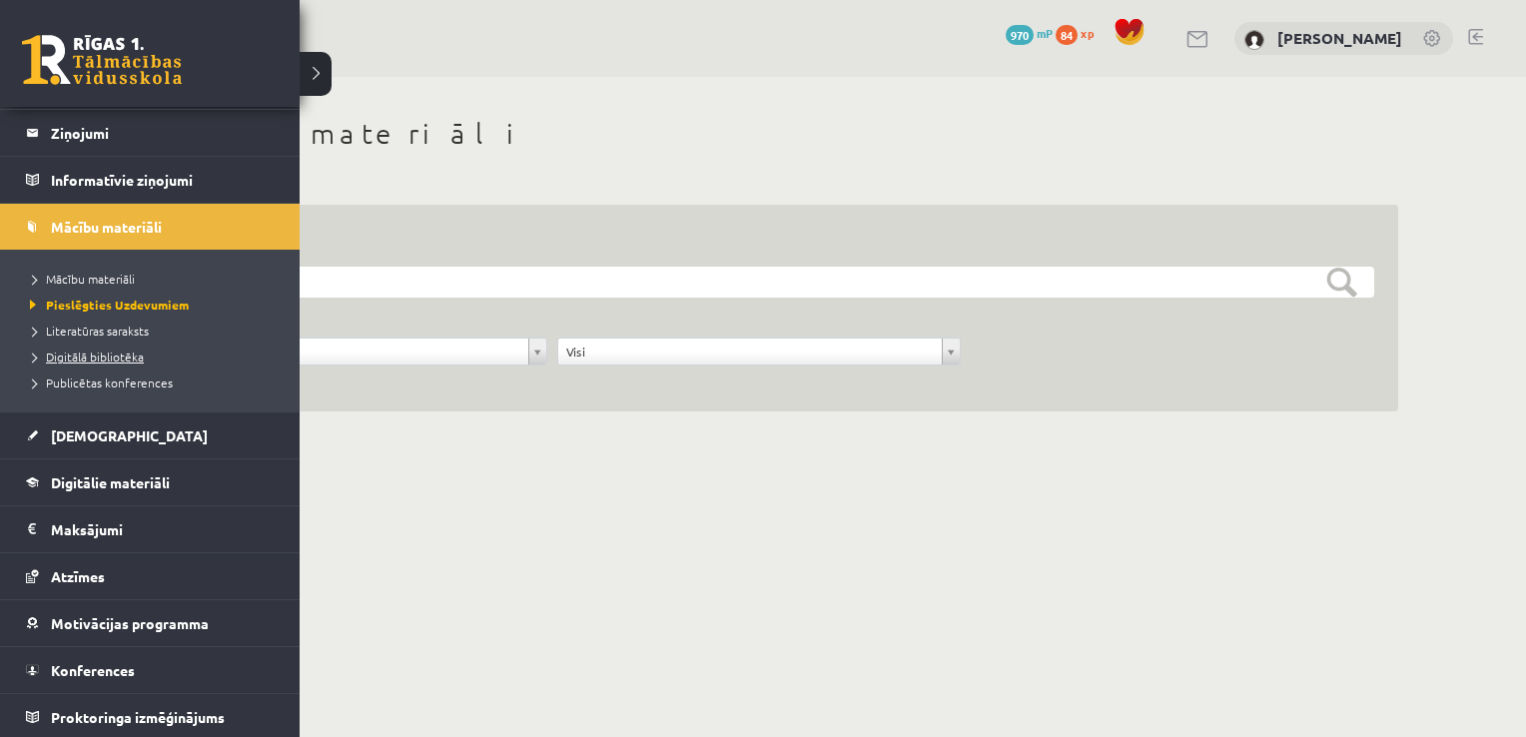
click at [117, 351] on span "Digitālā bibliotēka" at bounding box center [84, 357] width 119 height 16
click at [109, 478] on span "Digitālie materiāli" at bounding box center [110, 482] width 119 height 18
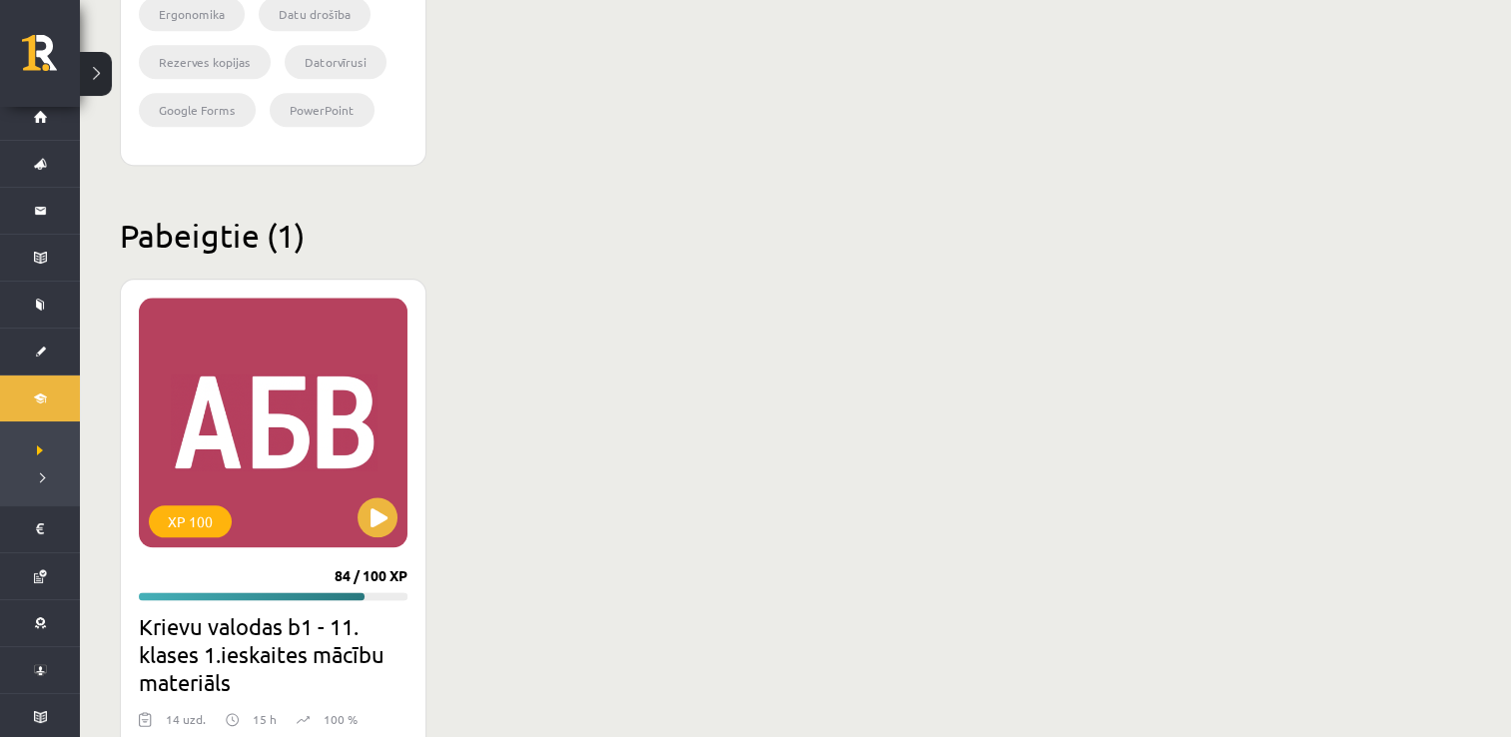
scroll to position [2409, 0]
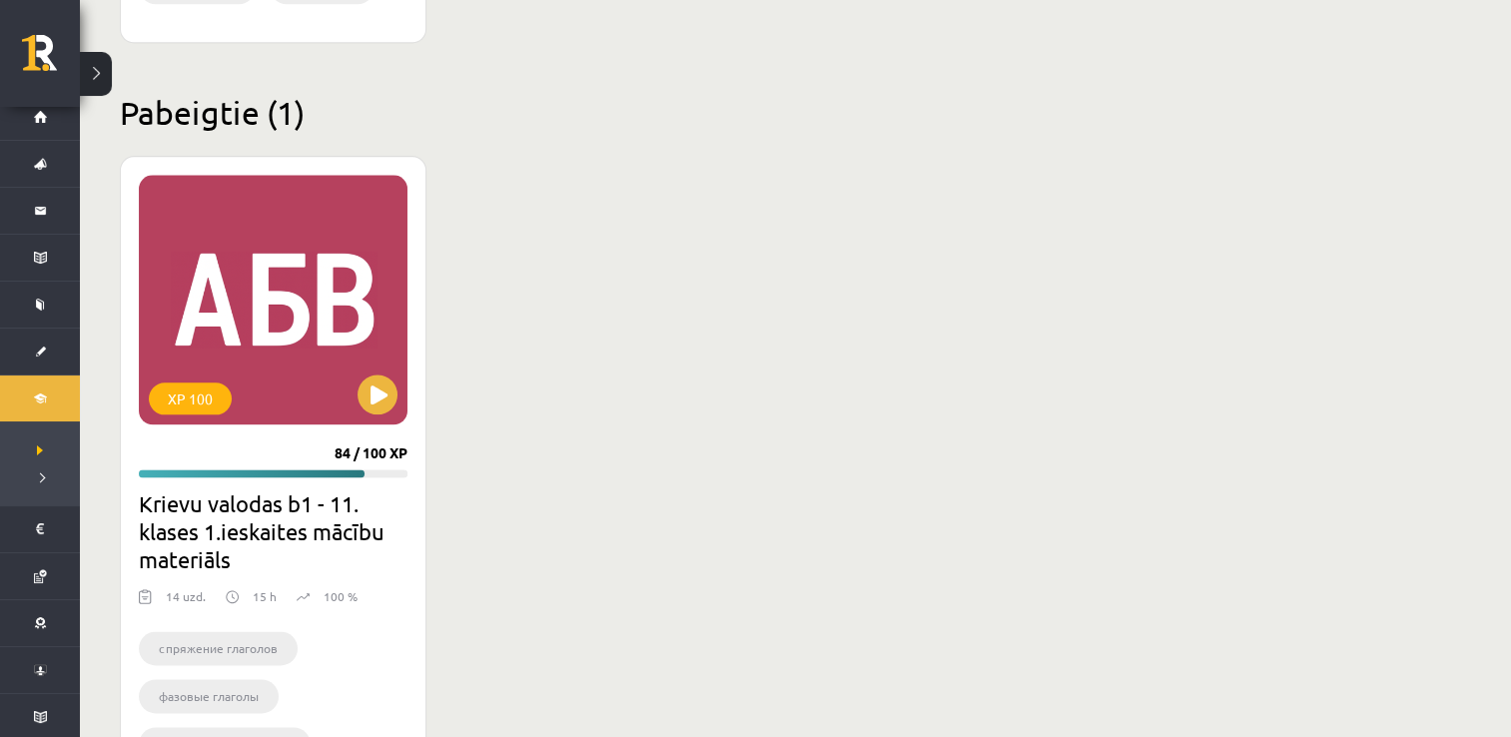
click at [989, 285] on div "XP 100 84 / 100 XP Krievu valodas b1 - 11. klases 1.ieskaites mācību materiāls …" at bounding box center [759, 478] width 1278 height 644
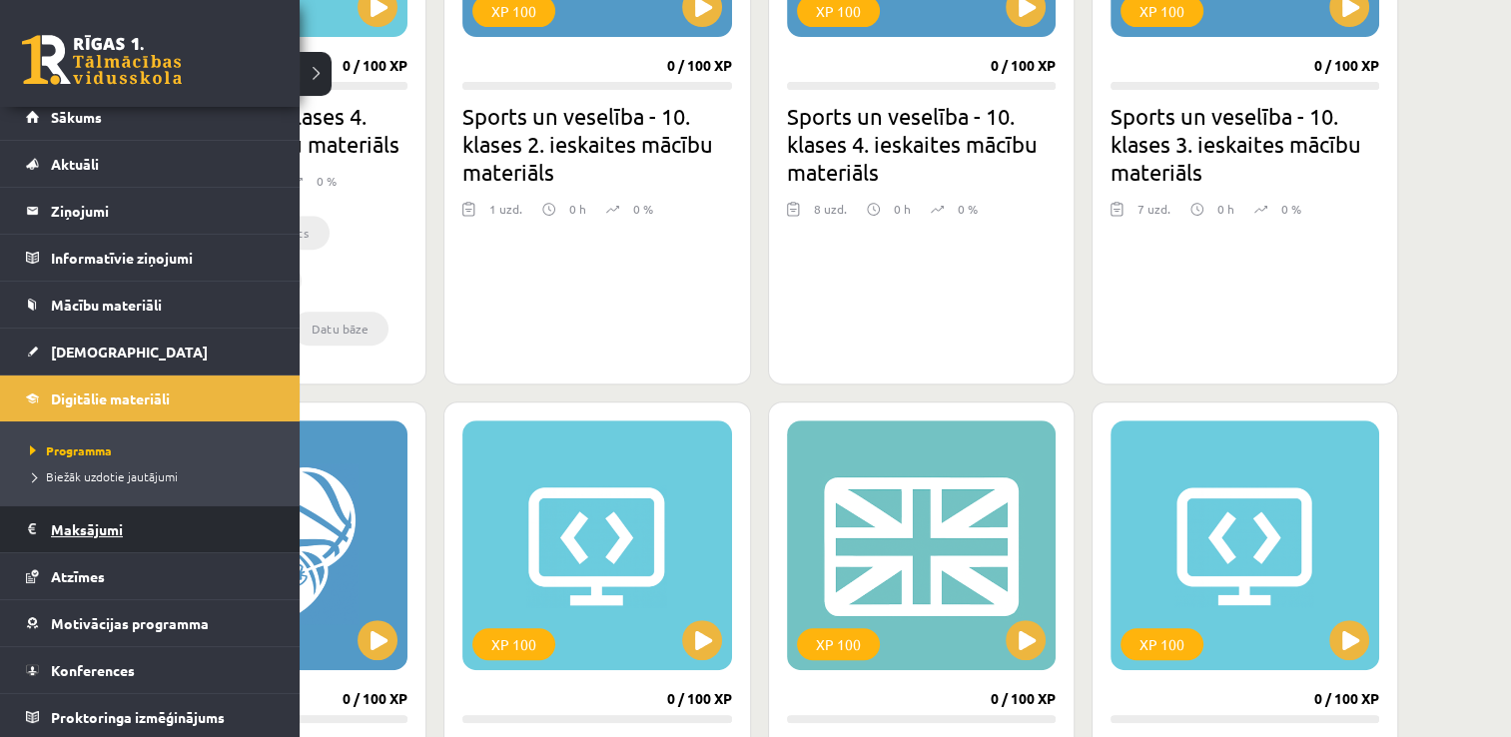
scroll to position [899, 0]
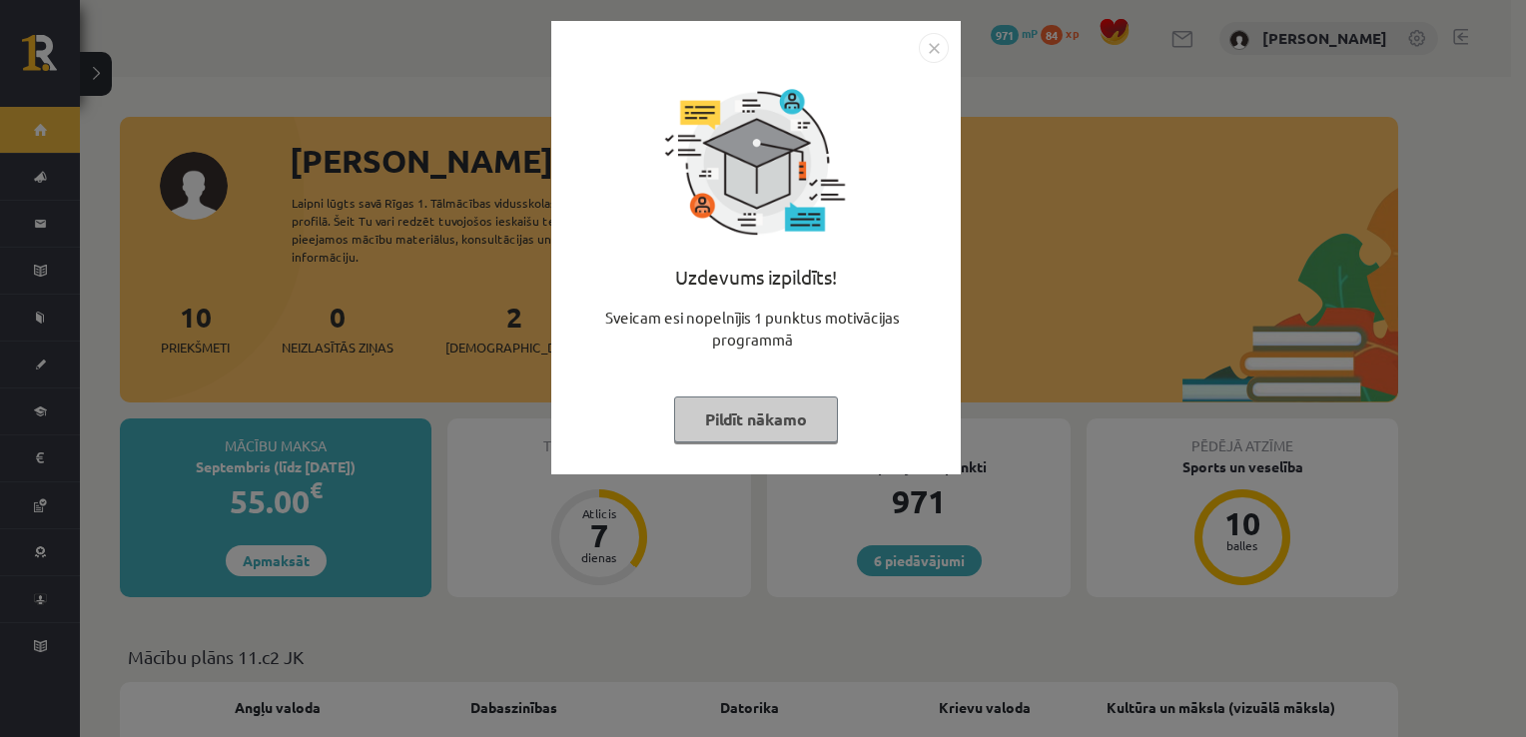
click at [715, 421] on button "Pildīt nākamo" at bounding box center [756, 419] width 164 height 46
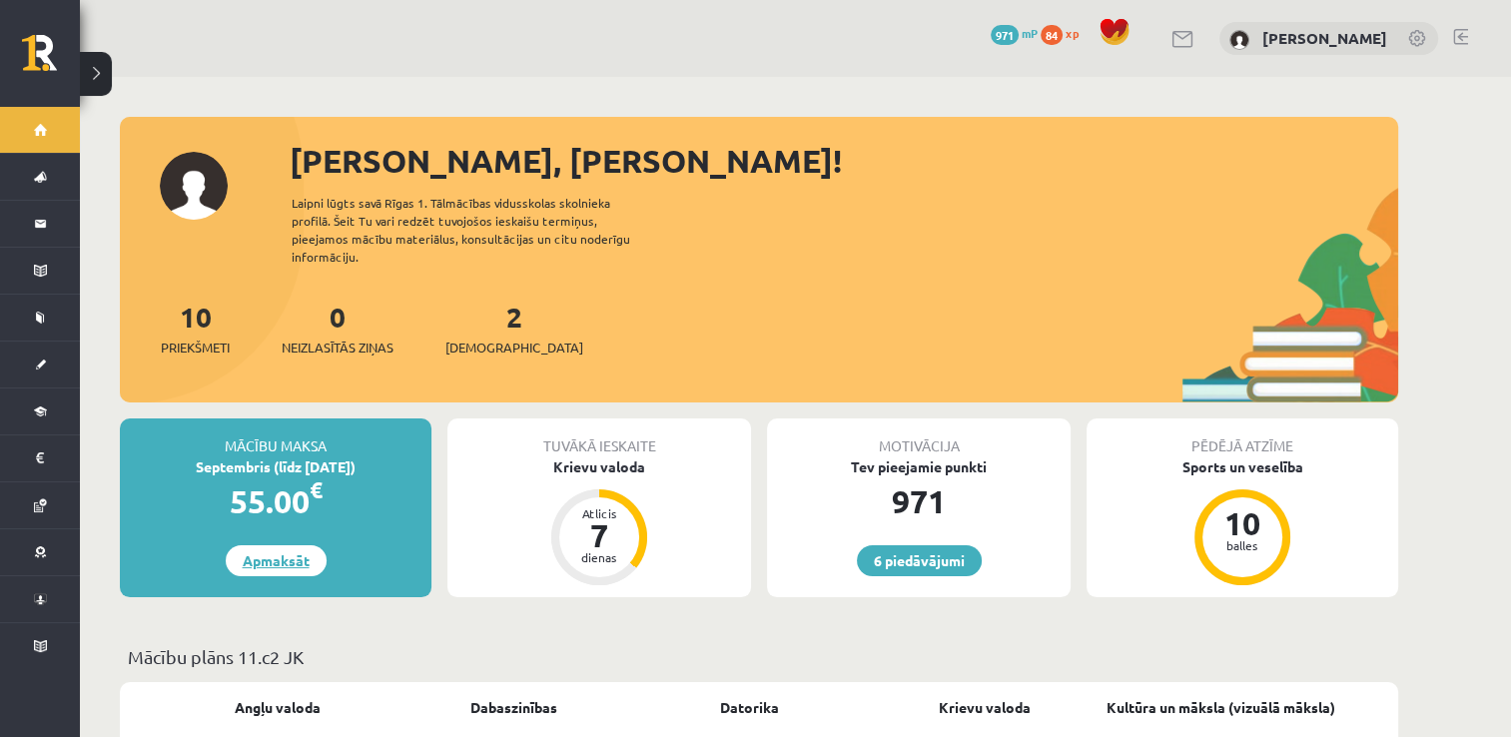
click at [296, 545] on link "Apmaksāt" at bounding box center [276, 560] width 101 height 31
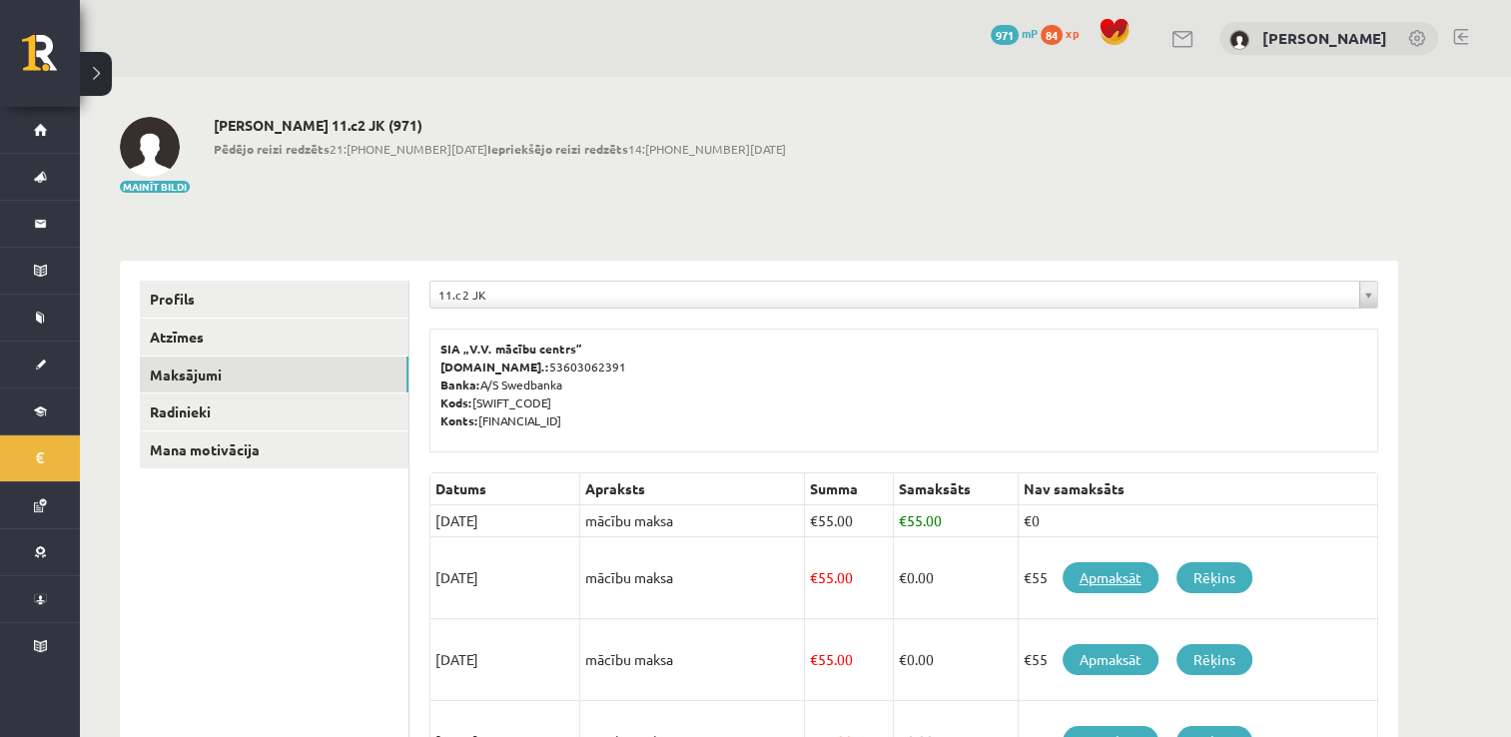
click at [1131, 575] on link "Apmaksāt" at bounding box center [1111, 577] width 96 height 31
